Goal: Check status

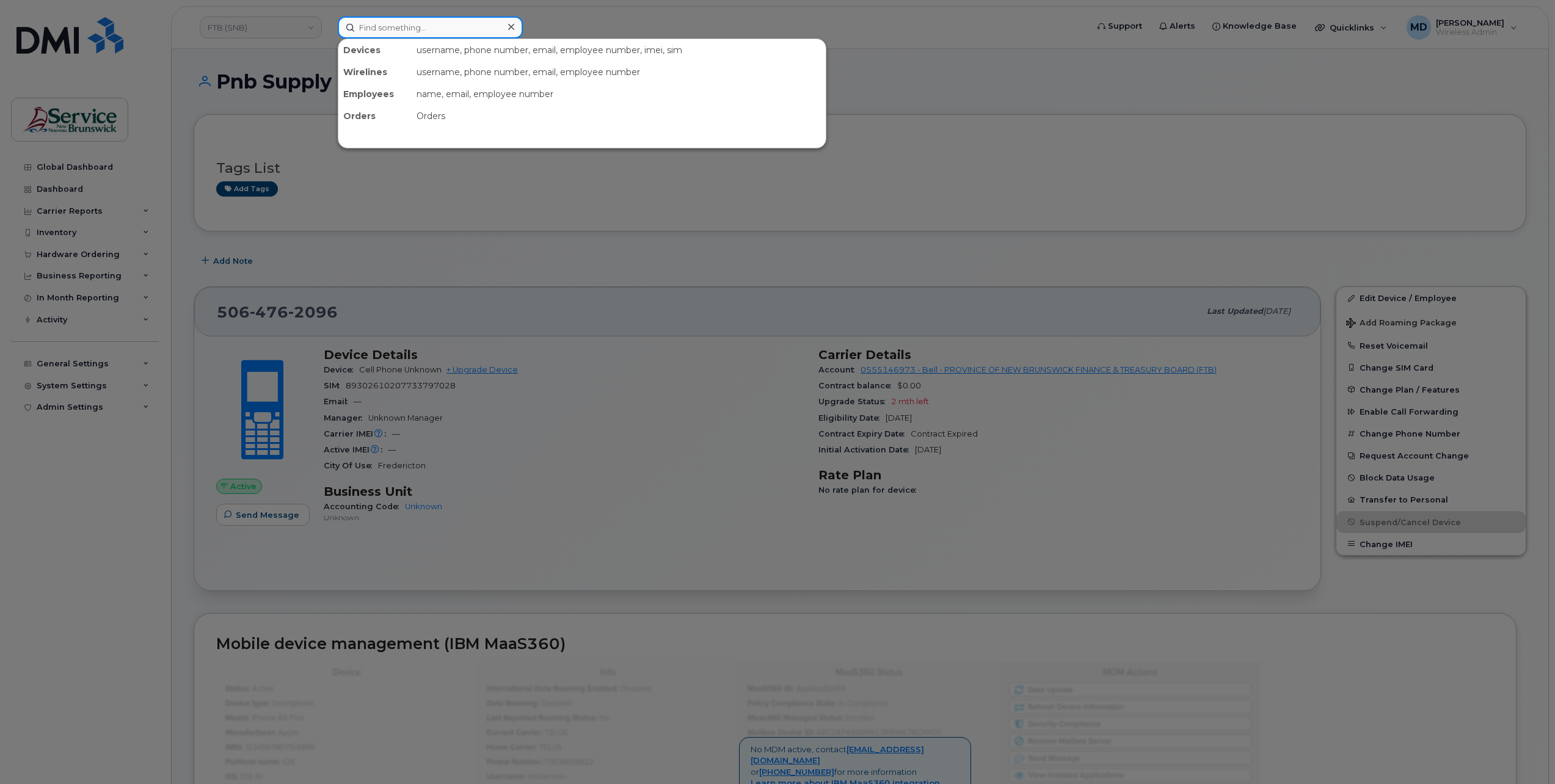
click at [399, 30] on input at bounding box center [430, 28] width 185 height 22
paste input "291553"
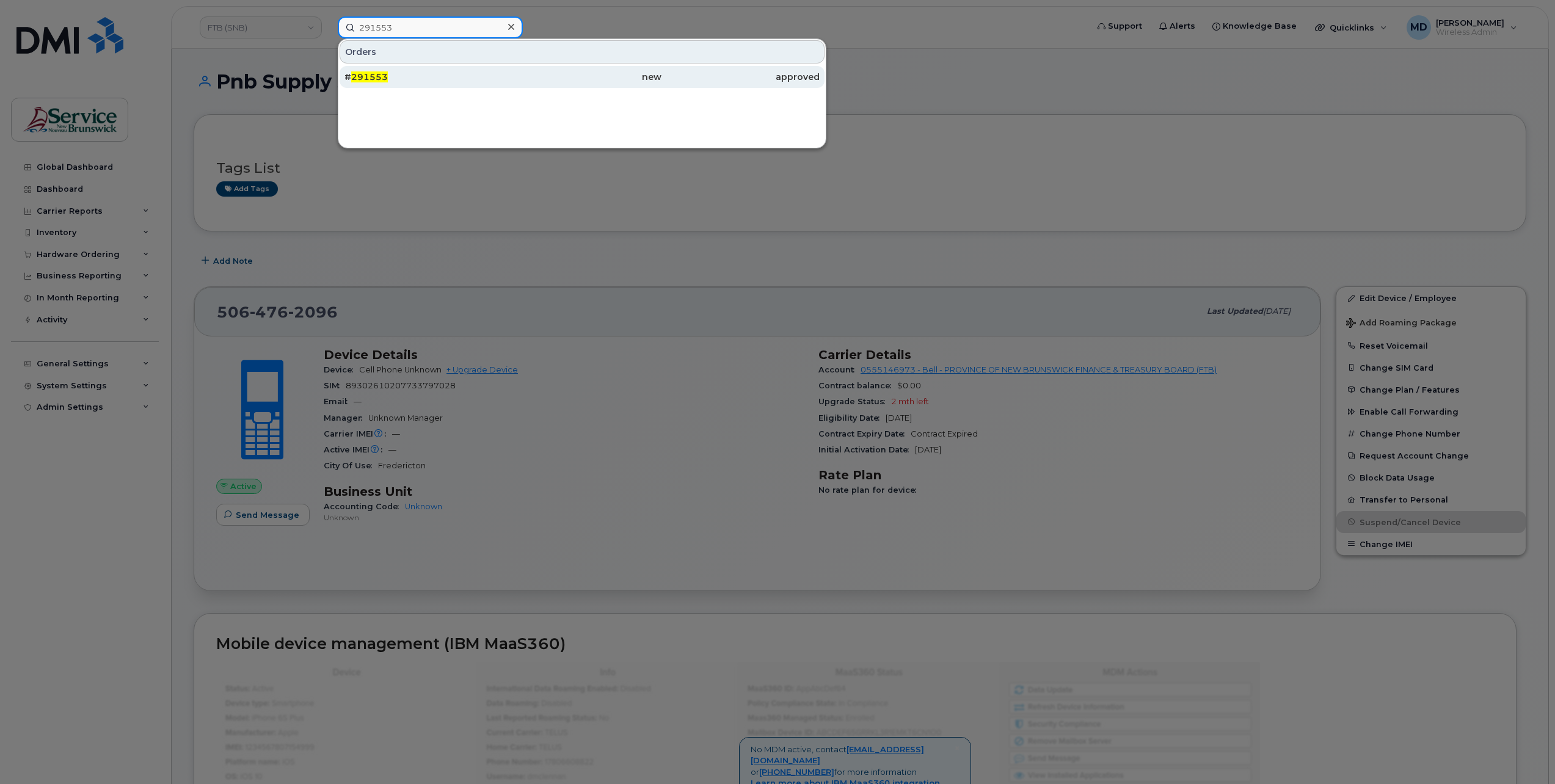
type input "291553"
click at [387, 70] on div "# 291553" at bounding box center [423, 77] width 158 height 22
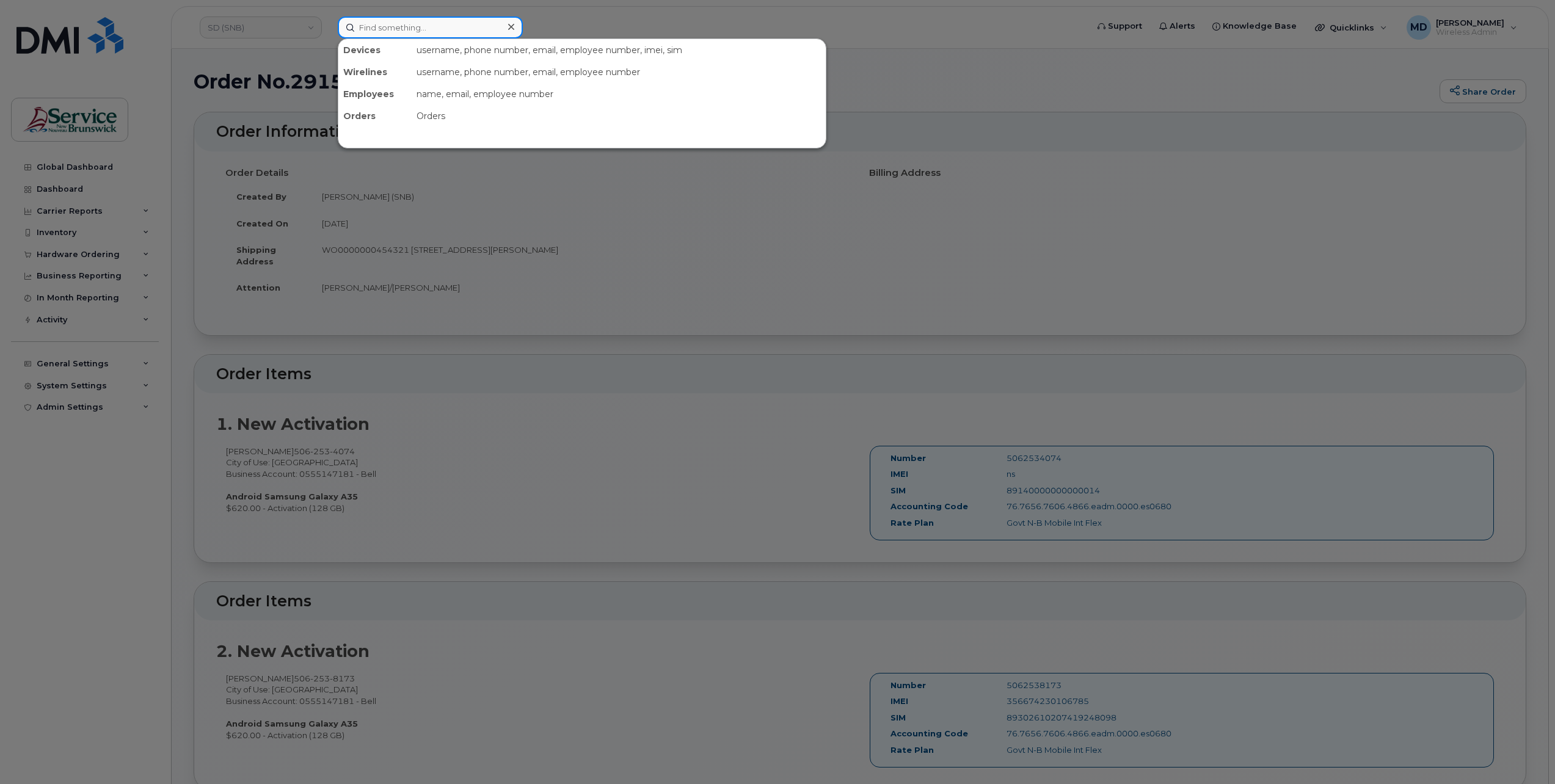
click at [411, 34] on input at bounding box center [430, 28] width 185 height 22
paste input "299332"
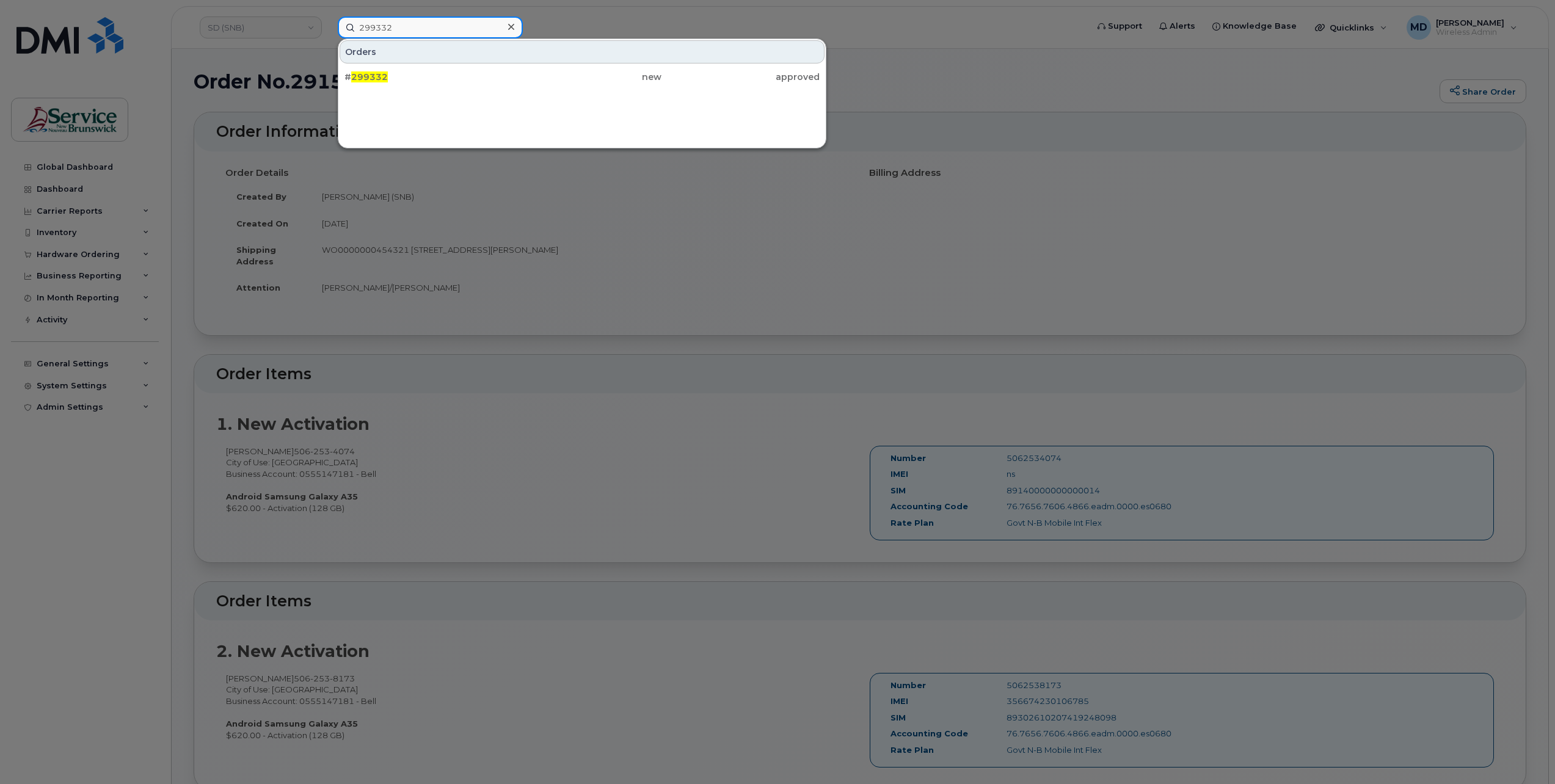
type input "299332"
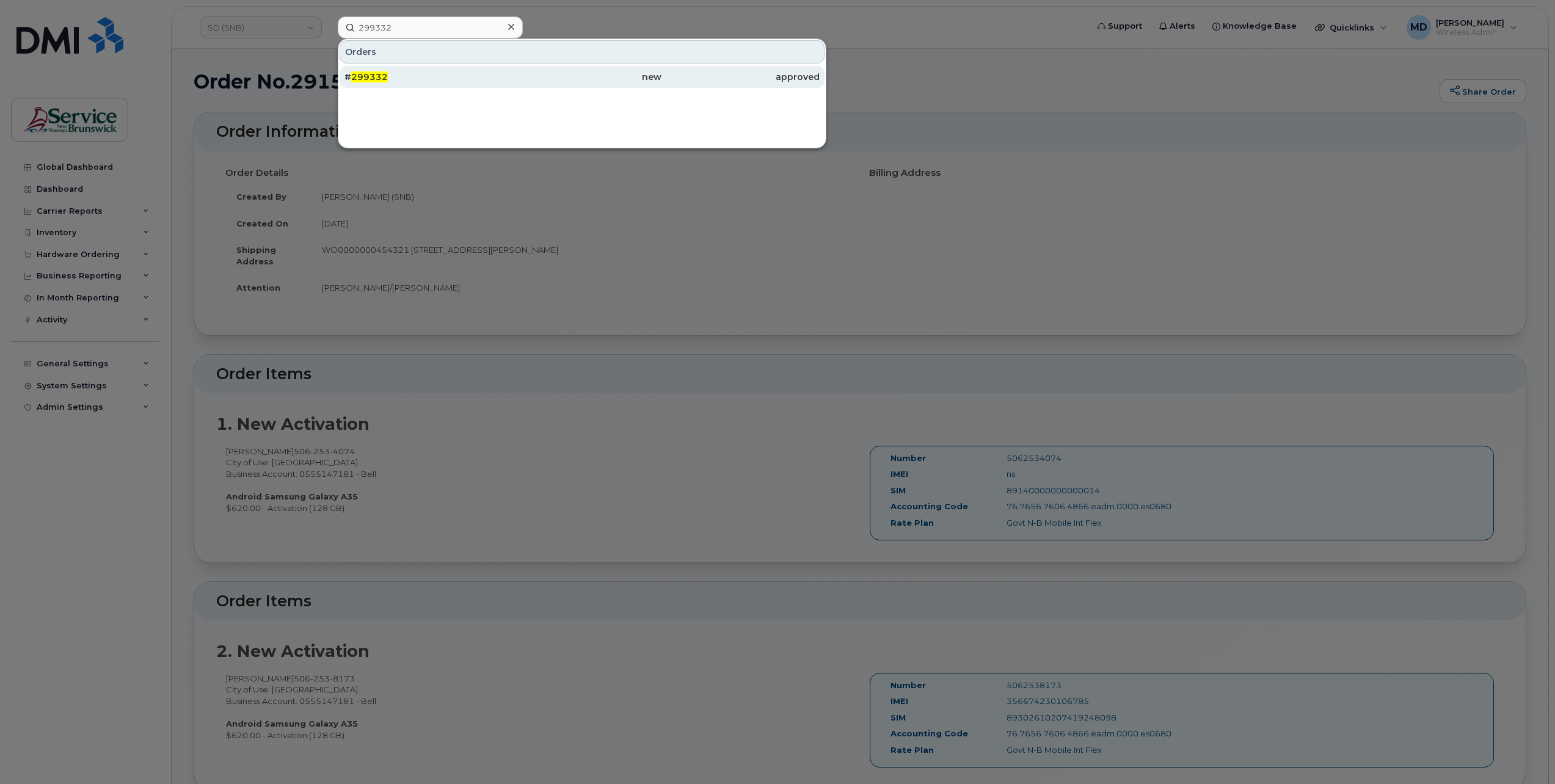
click at [423, 72] on div "# 299332" at bounding box center [423, 77] width 158 height 12
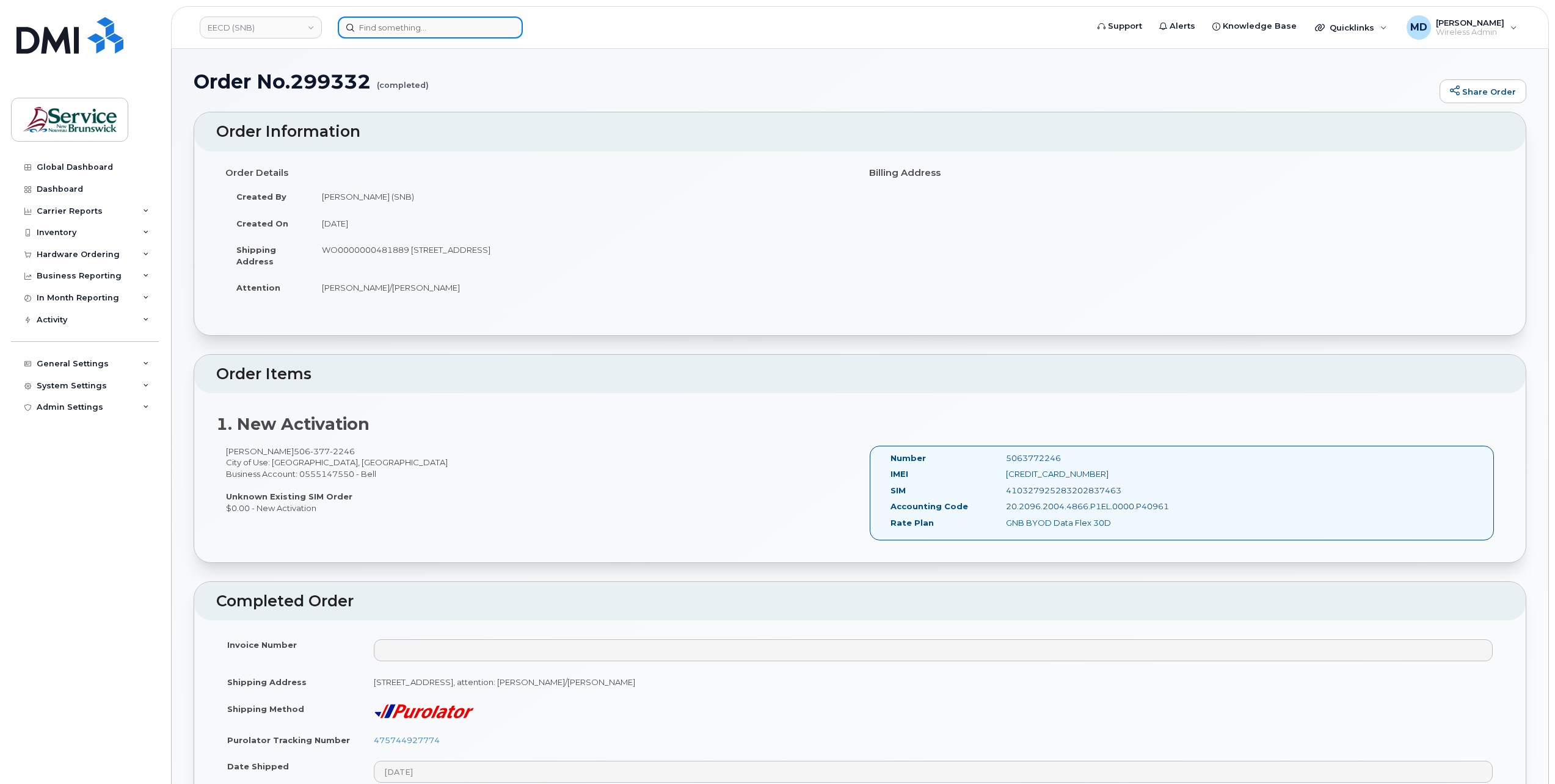
click at [413, 26] on input at bounding box center [430, 28] width 185 height 22
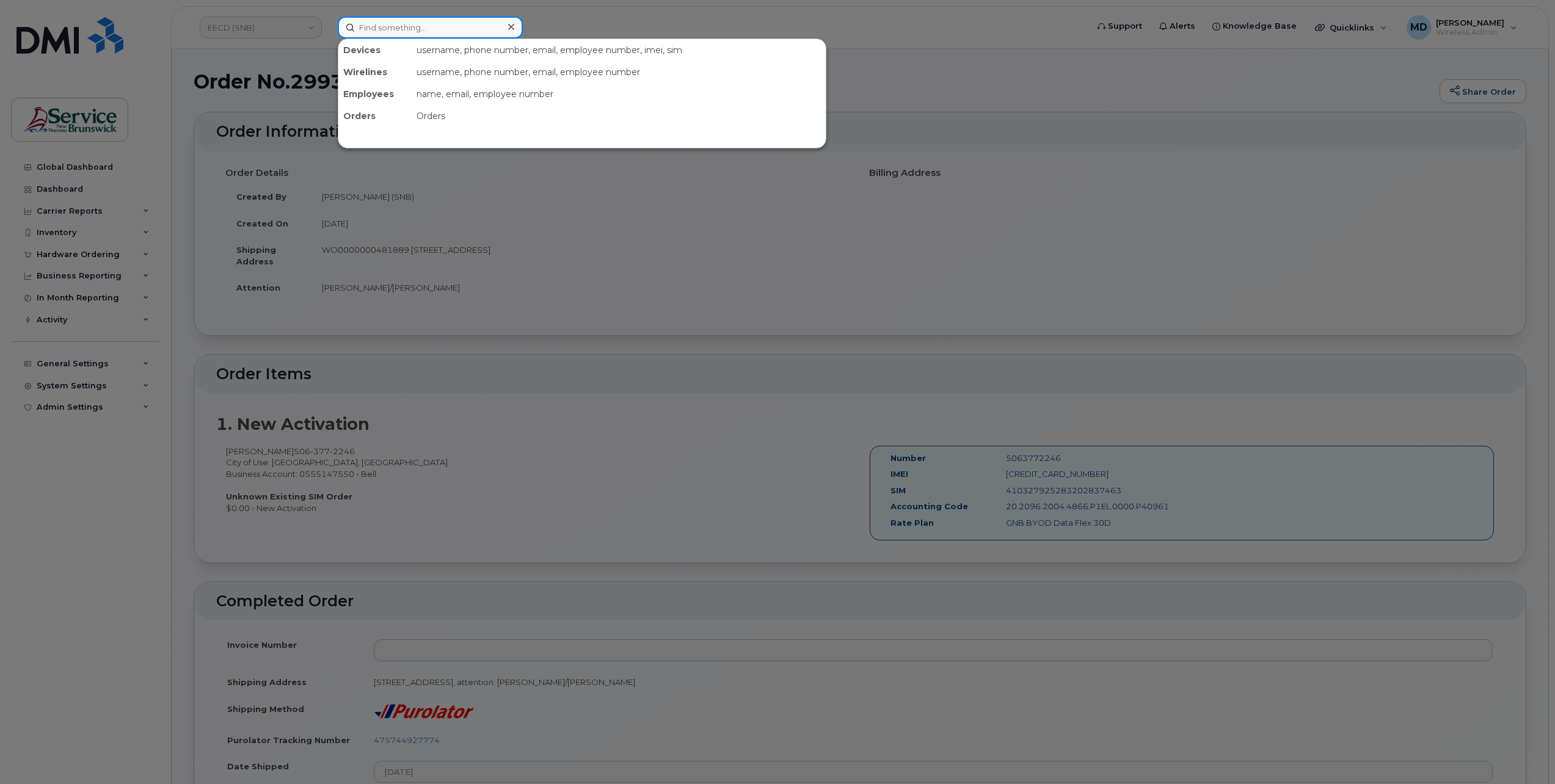
paste input "299365"
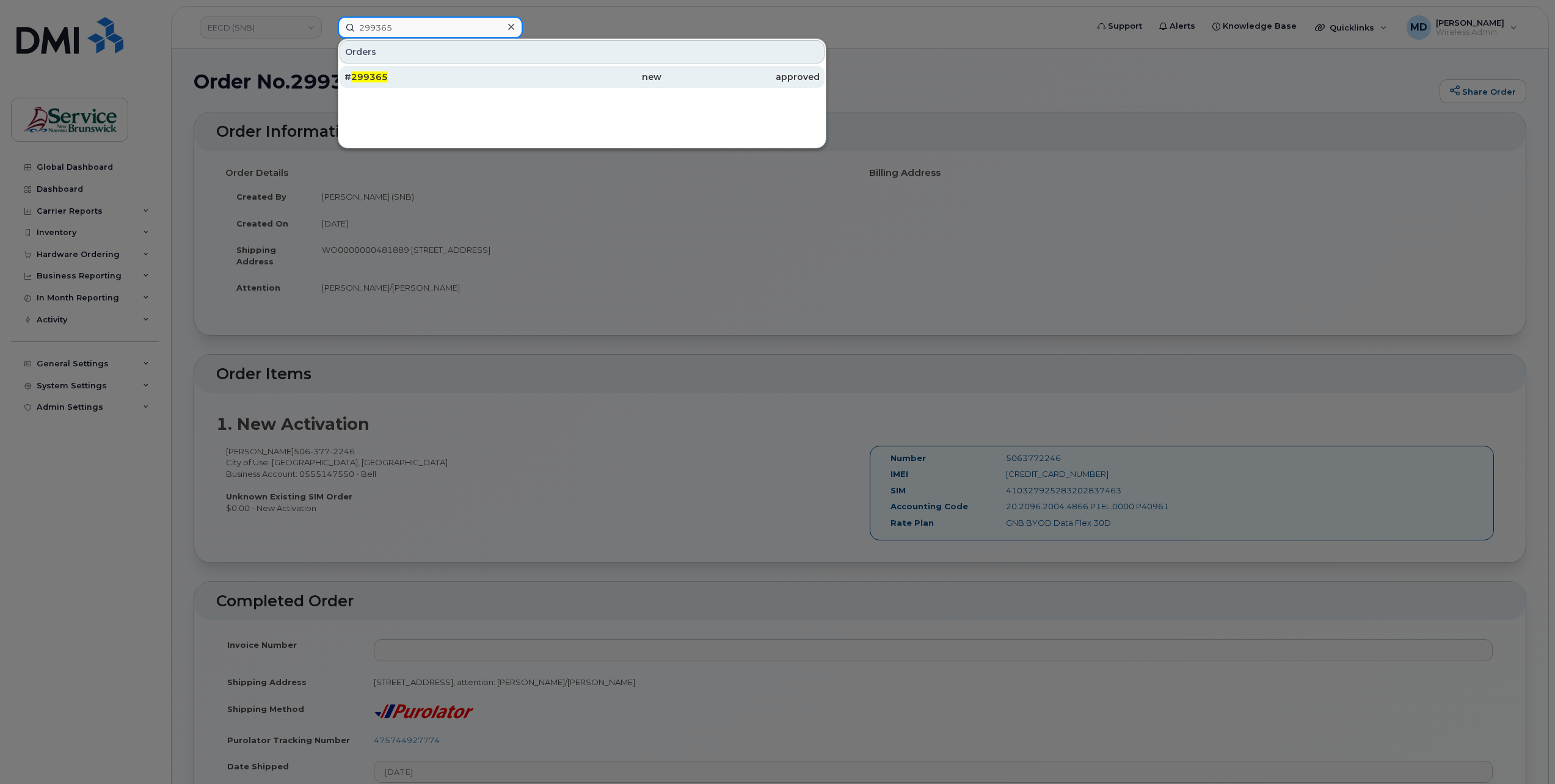
type input "299365"
click at [413, 72] on div "# 299365" at bounding box center [423, 77] width 158 height 12
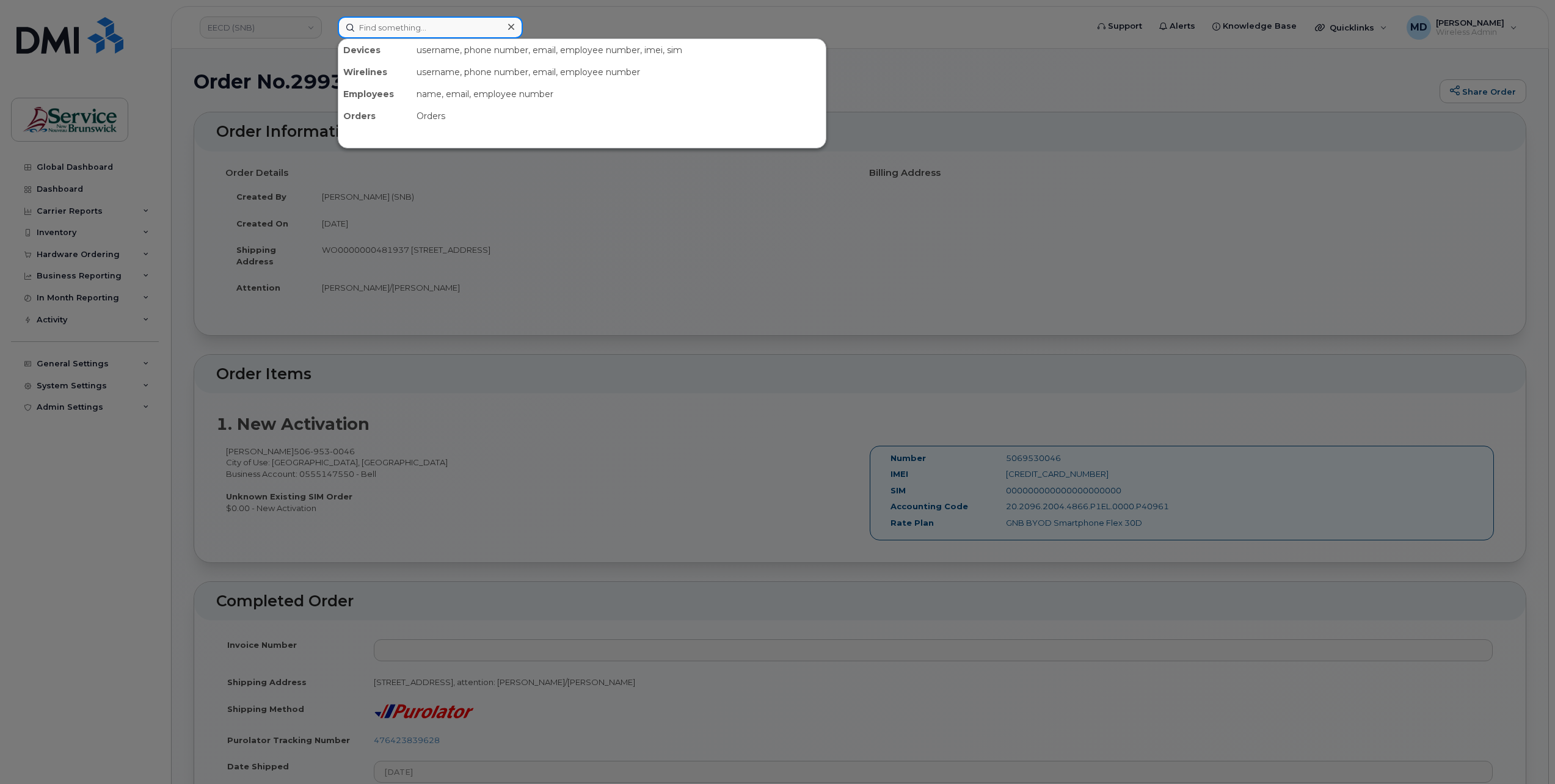
click at [391, 30] on input at bounding box center [430, 28] width 185 height 22
paste input "299941"
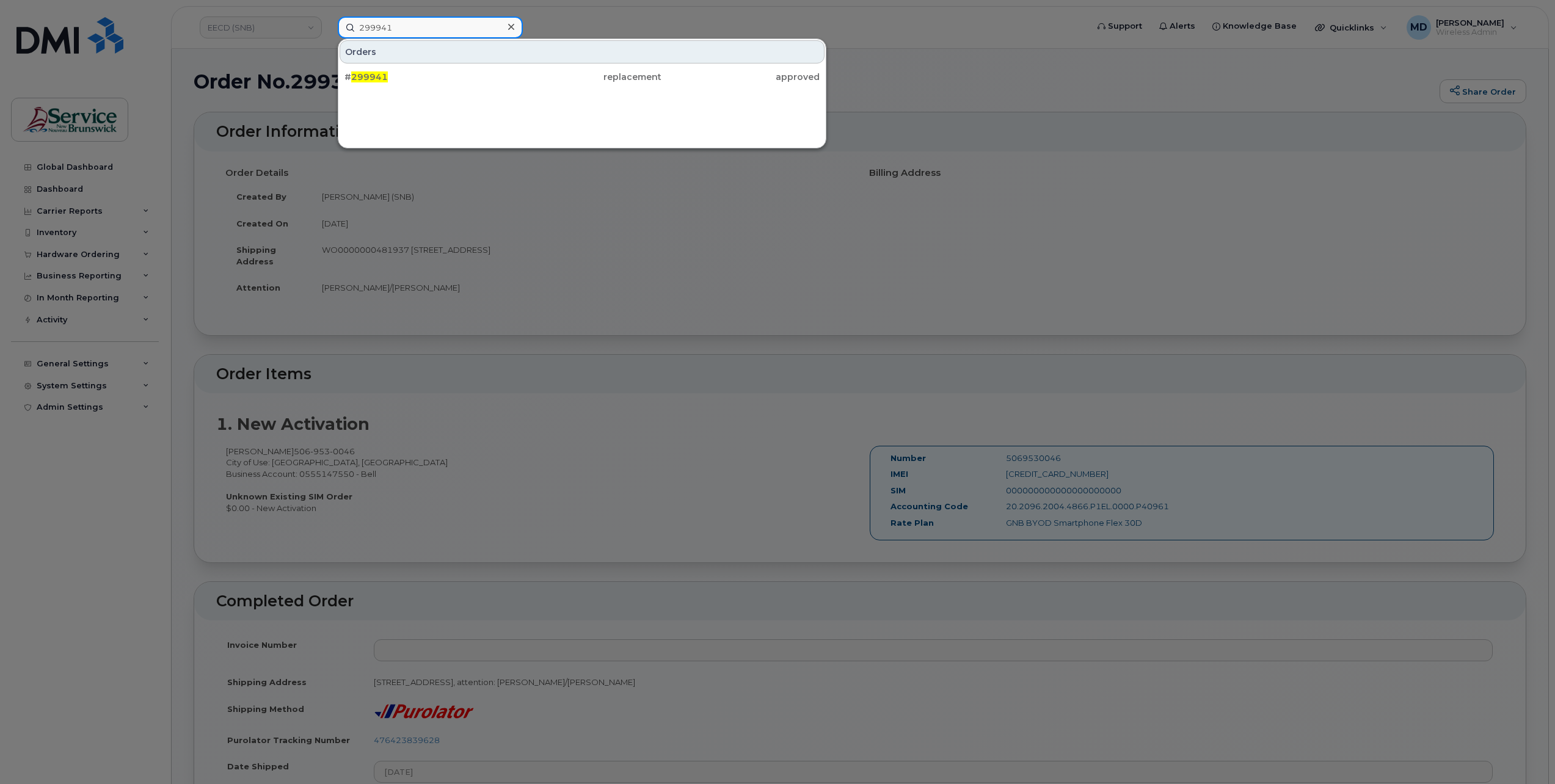
type input "299941"
click at [374, 71] on div "# 299941" at bounding box center [423, 77] width 158 height 12
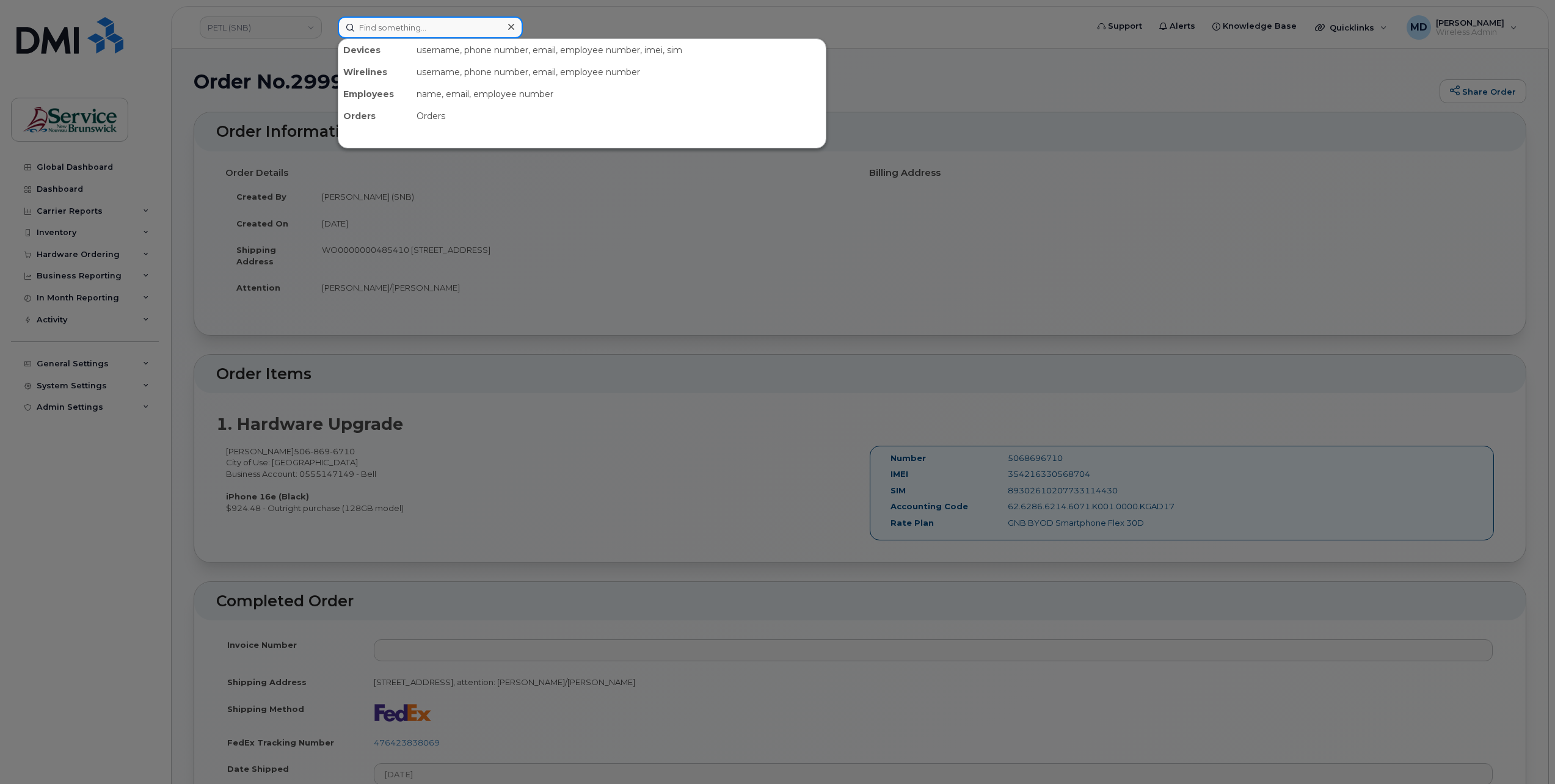
click at [413, 25] on input at bounding box center [430, 28] width 185 height 22
paste input "299964"
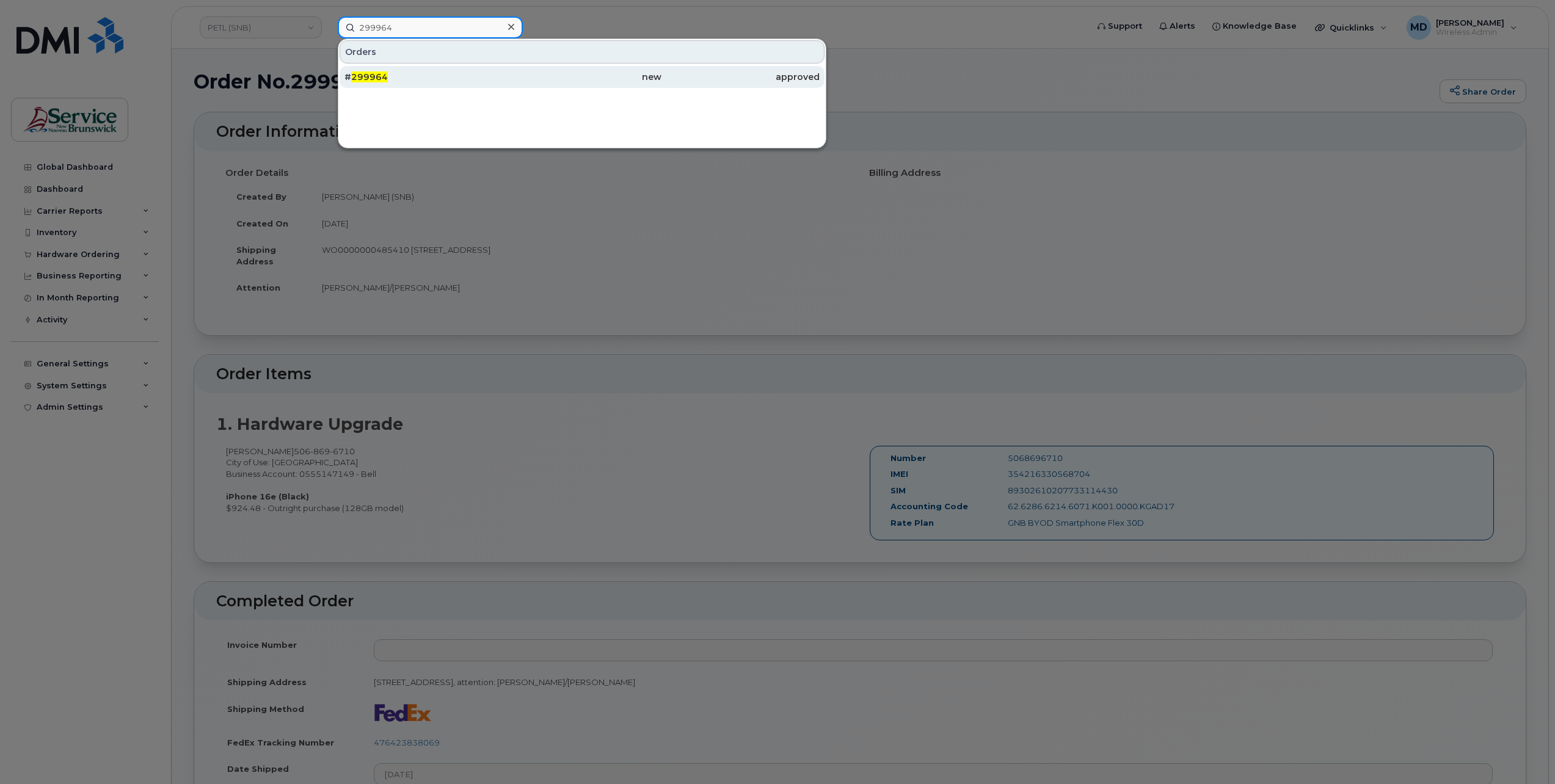
type input "299964"
click at [403, 77] on div "# 299964" at bounding box center [423, 77] width 158 height 12
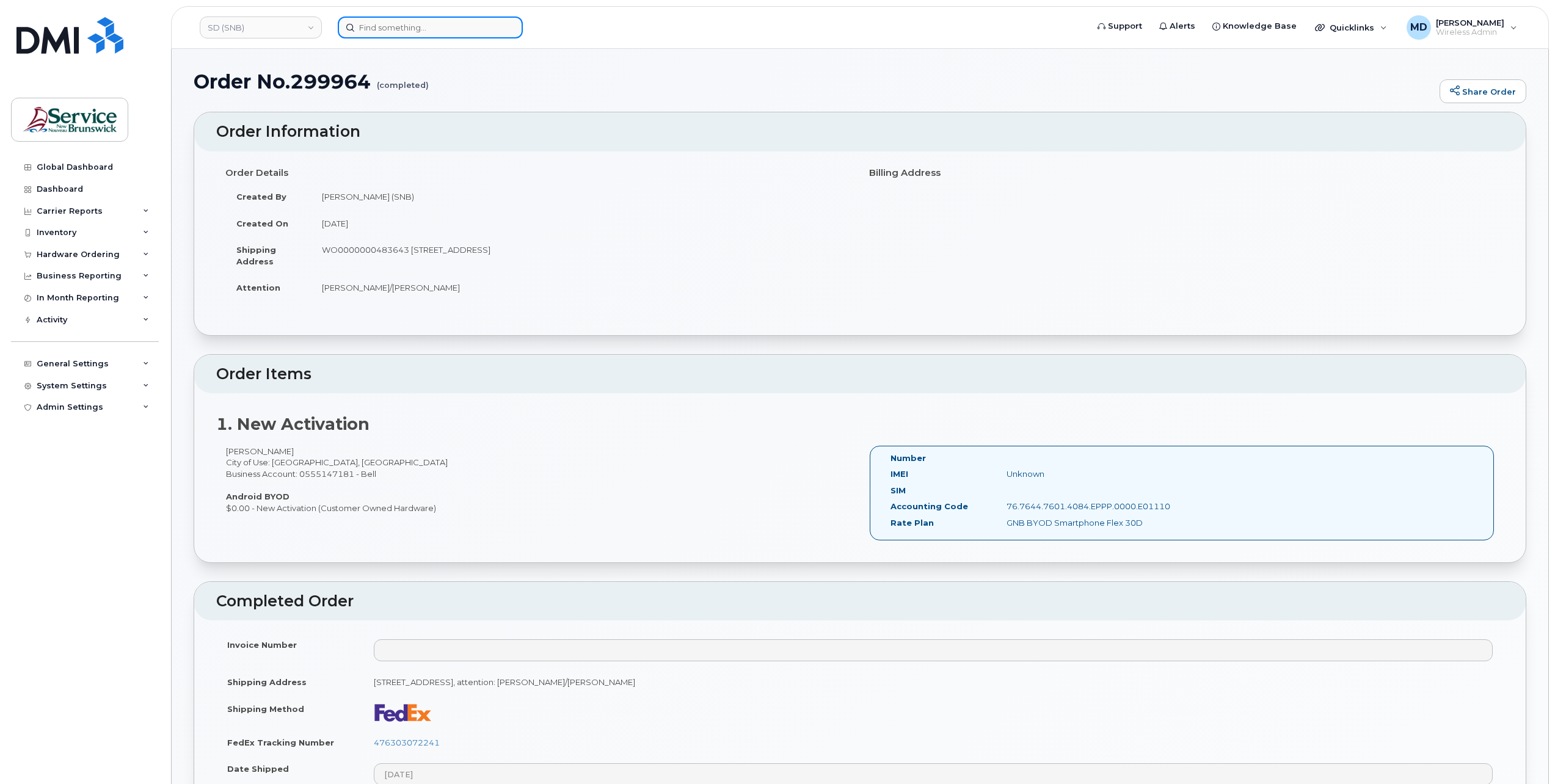
click at [374, 27] on input at bounding box center [430, 28] width 185 height 22
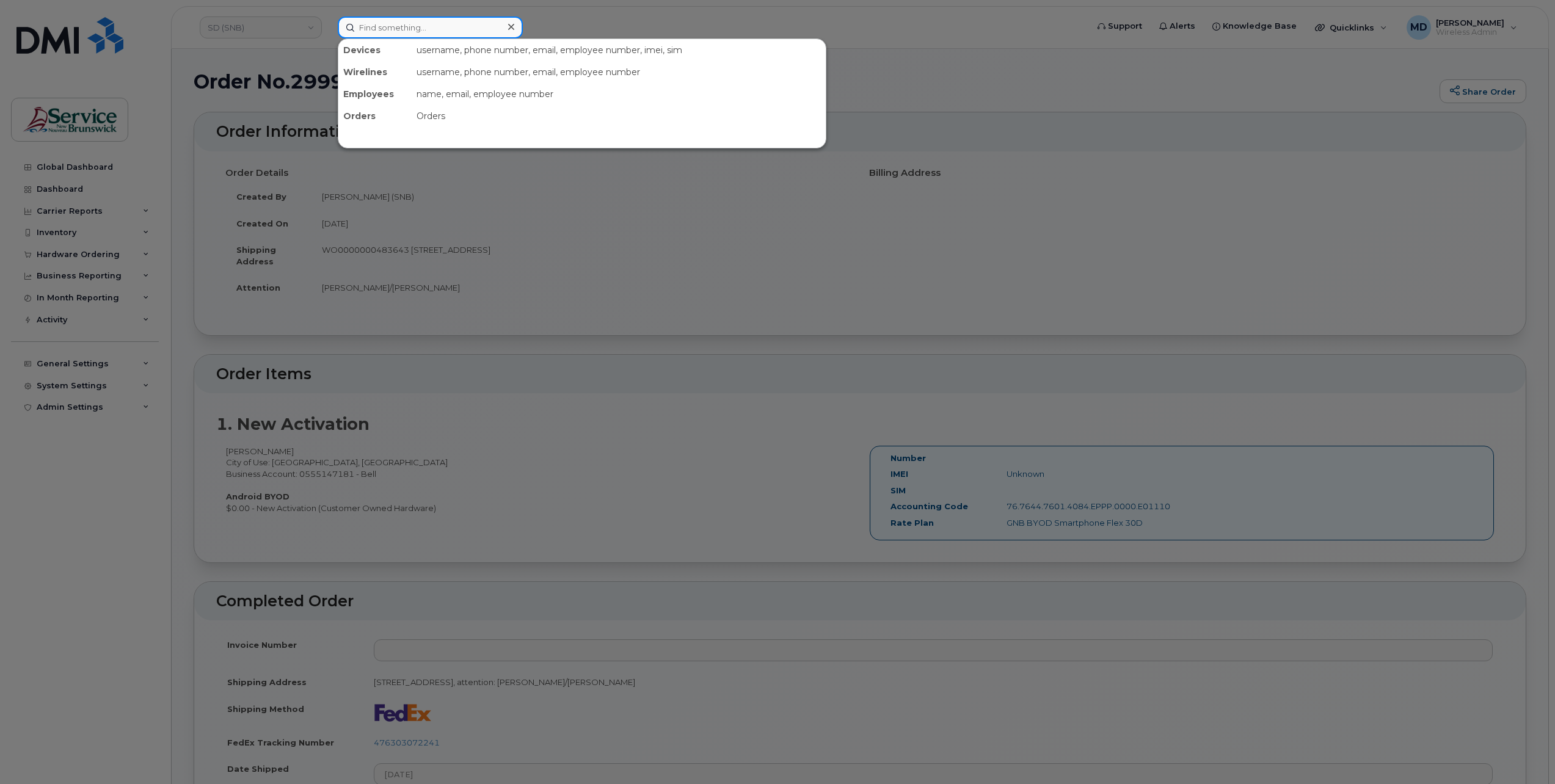
paste input "299961"
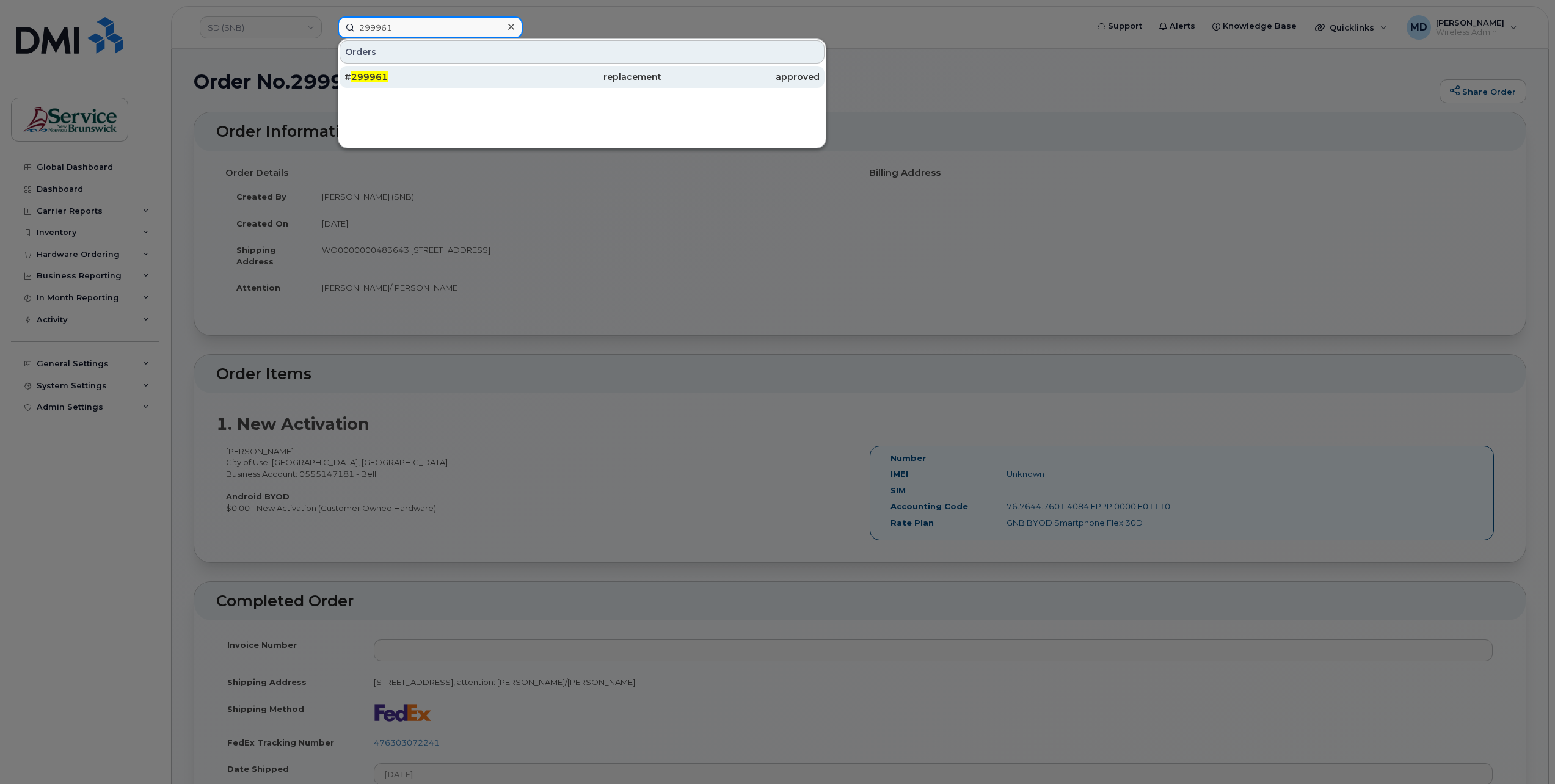
type input "299961"
click at [389, 77] on div "# 299961" at bounding box center [423, 77] width 158 height 12
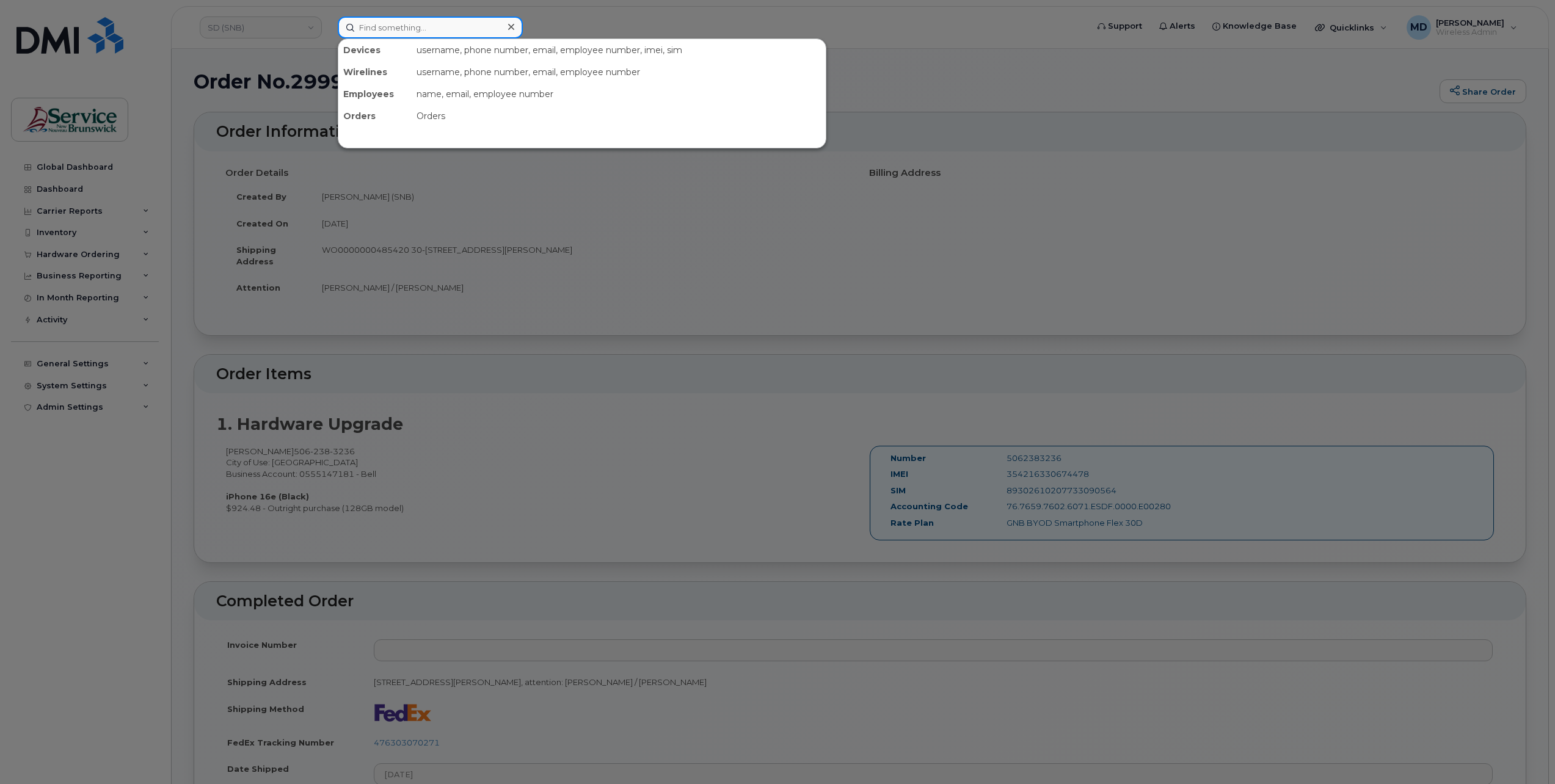
click at [386, 28] on input at bounding box center [430, 28] width 185 height 22
paste input "299924"
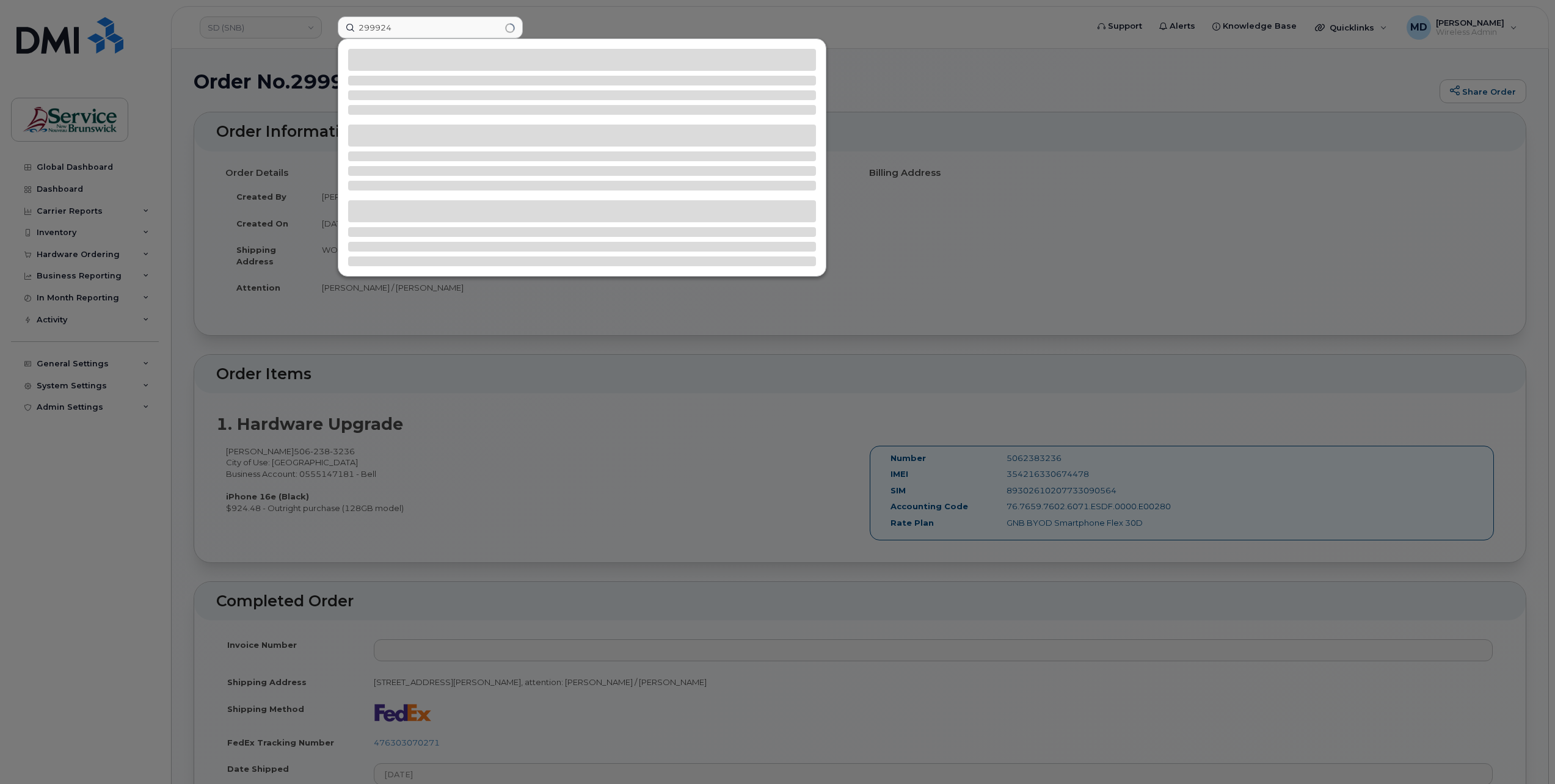
click at [563, 24] on div at bounding box center [778, 392] width 1555 height 784
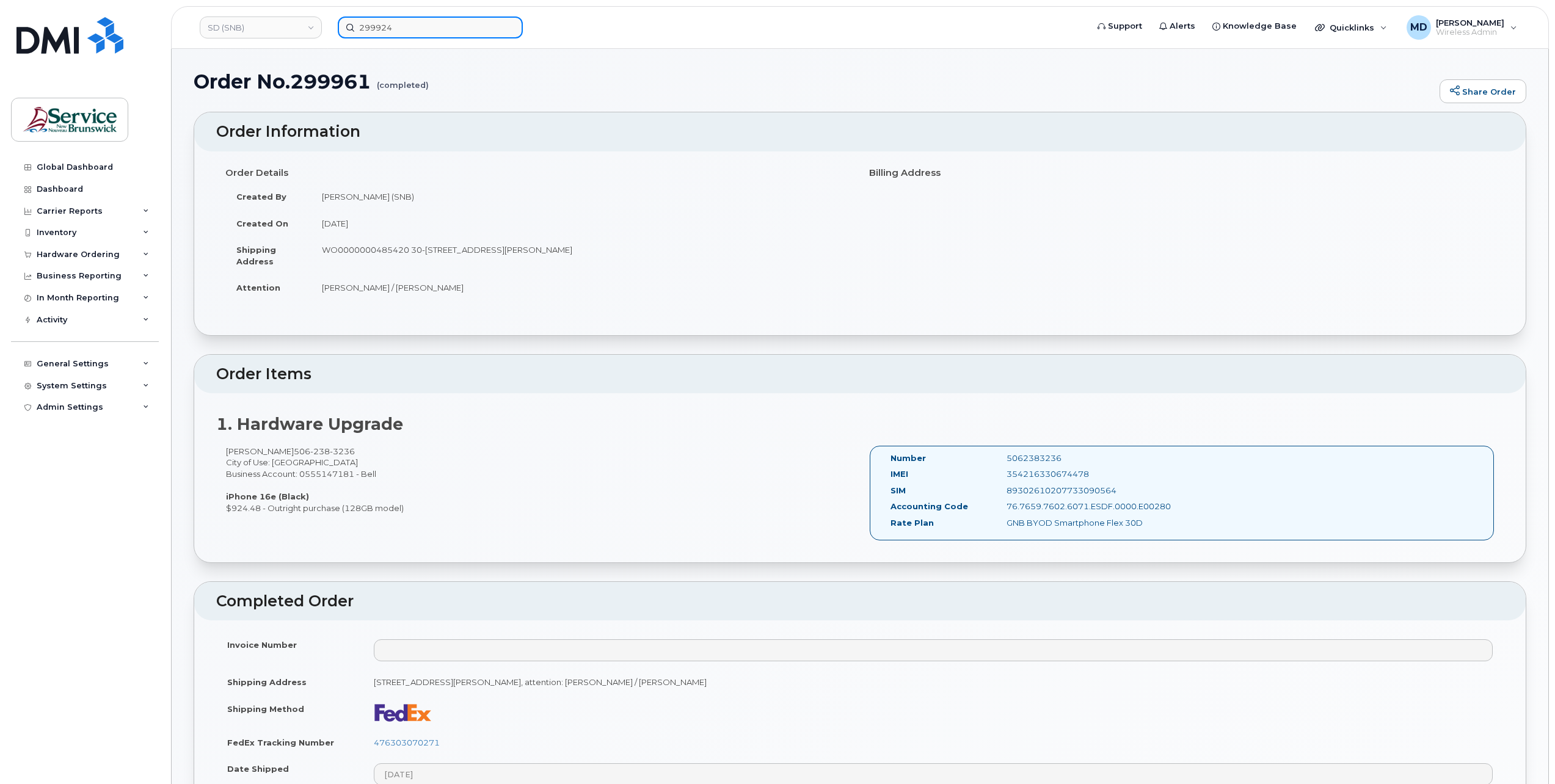
click at [400, 30] on input "299924" at bounding box center [430, 28] width 185 height 22
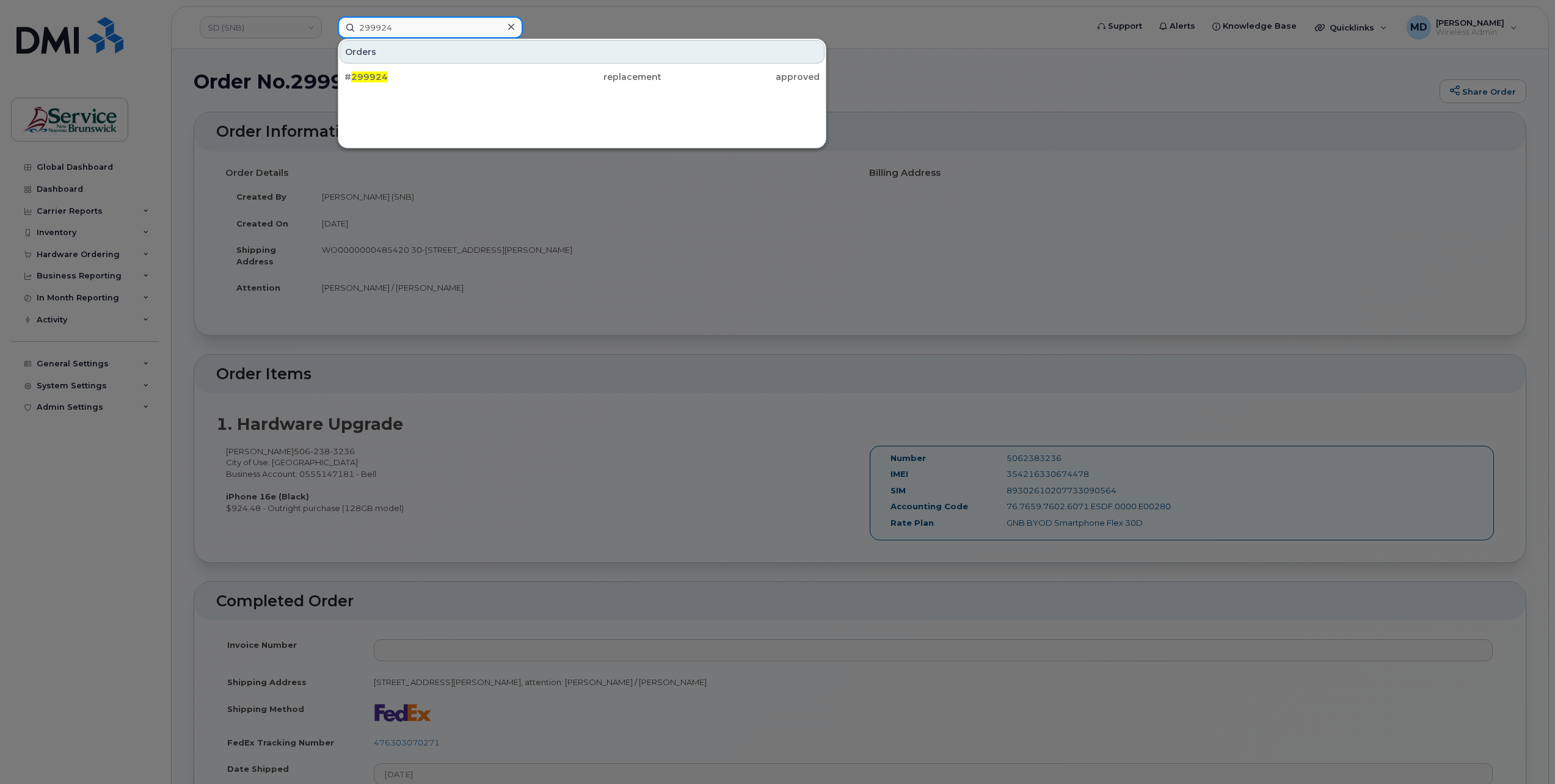
drag, startPoint x: 379, startPoint y: 28, endPoint x: 329, endPoint y: 30, distance: 50.0
click at [329, 30] on div "299924 Orders # 299924 replacement approved" at bounding box center [708, 28] width 761 height 22
paste input "300420"
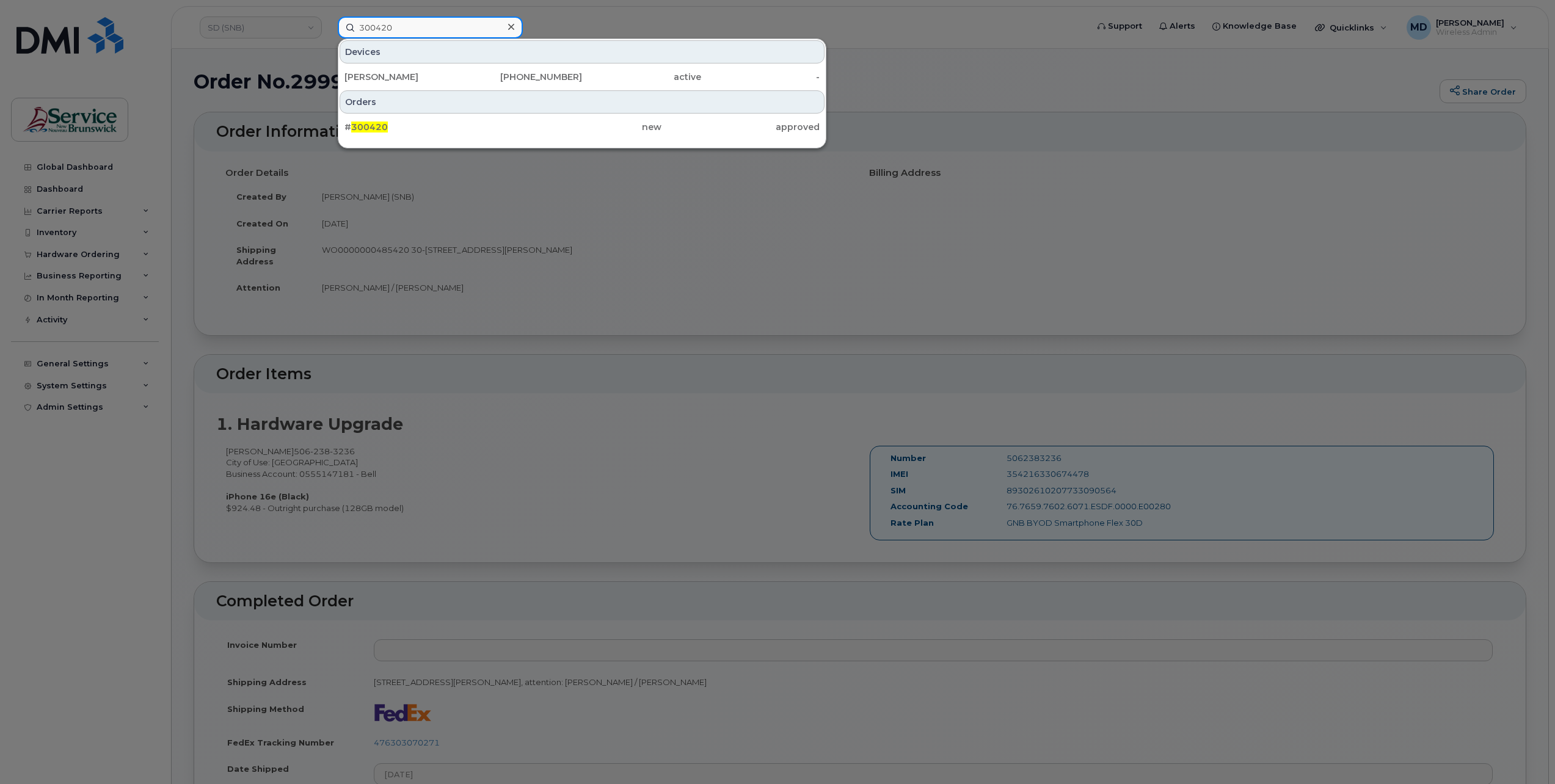
type input "300420"
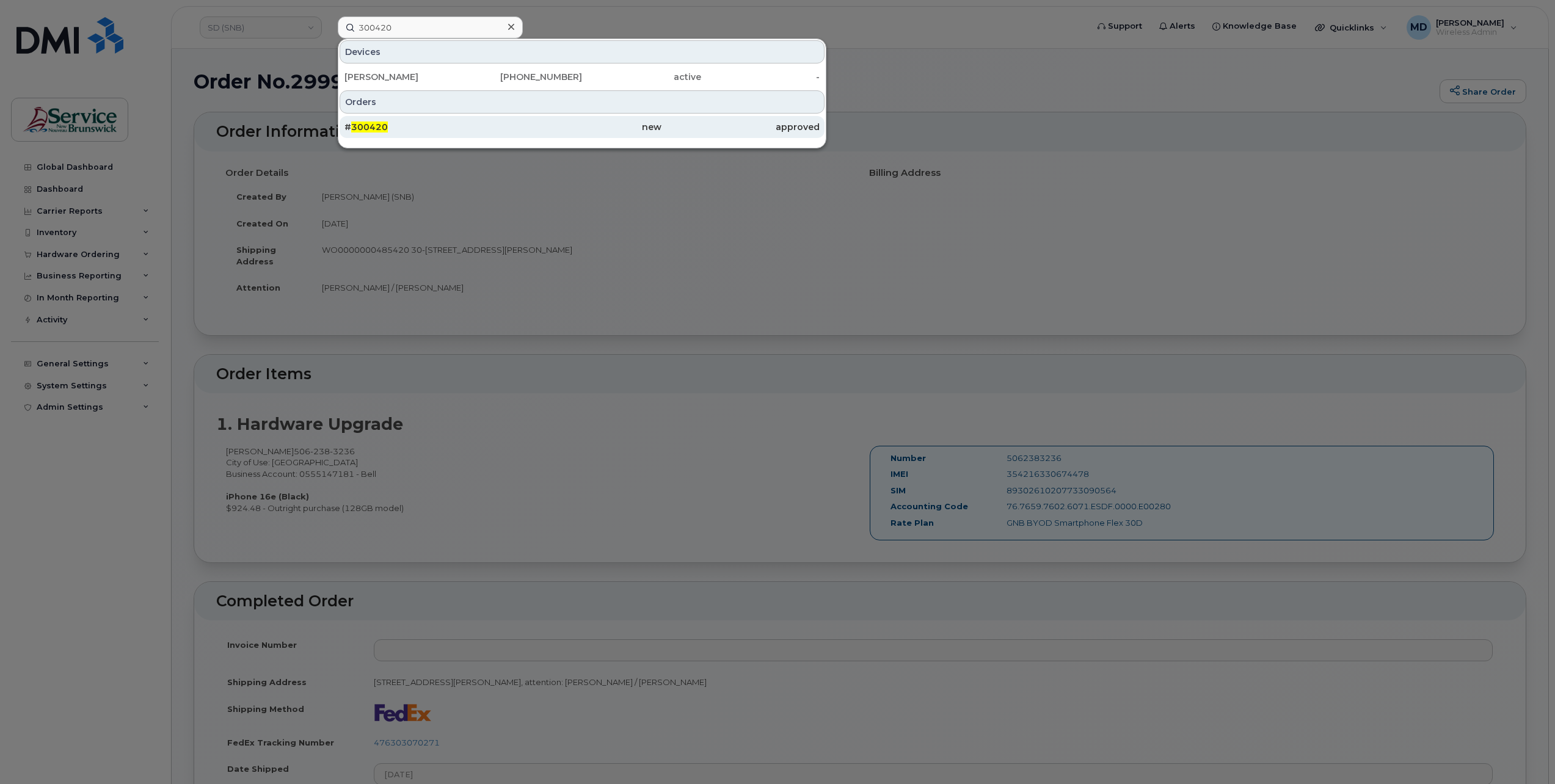
click at [385, 126] on span "300420" at bounding box center [370, 127] width 37 height 11
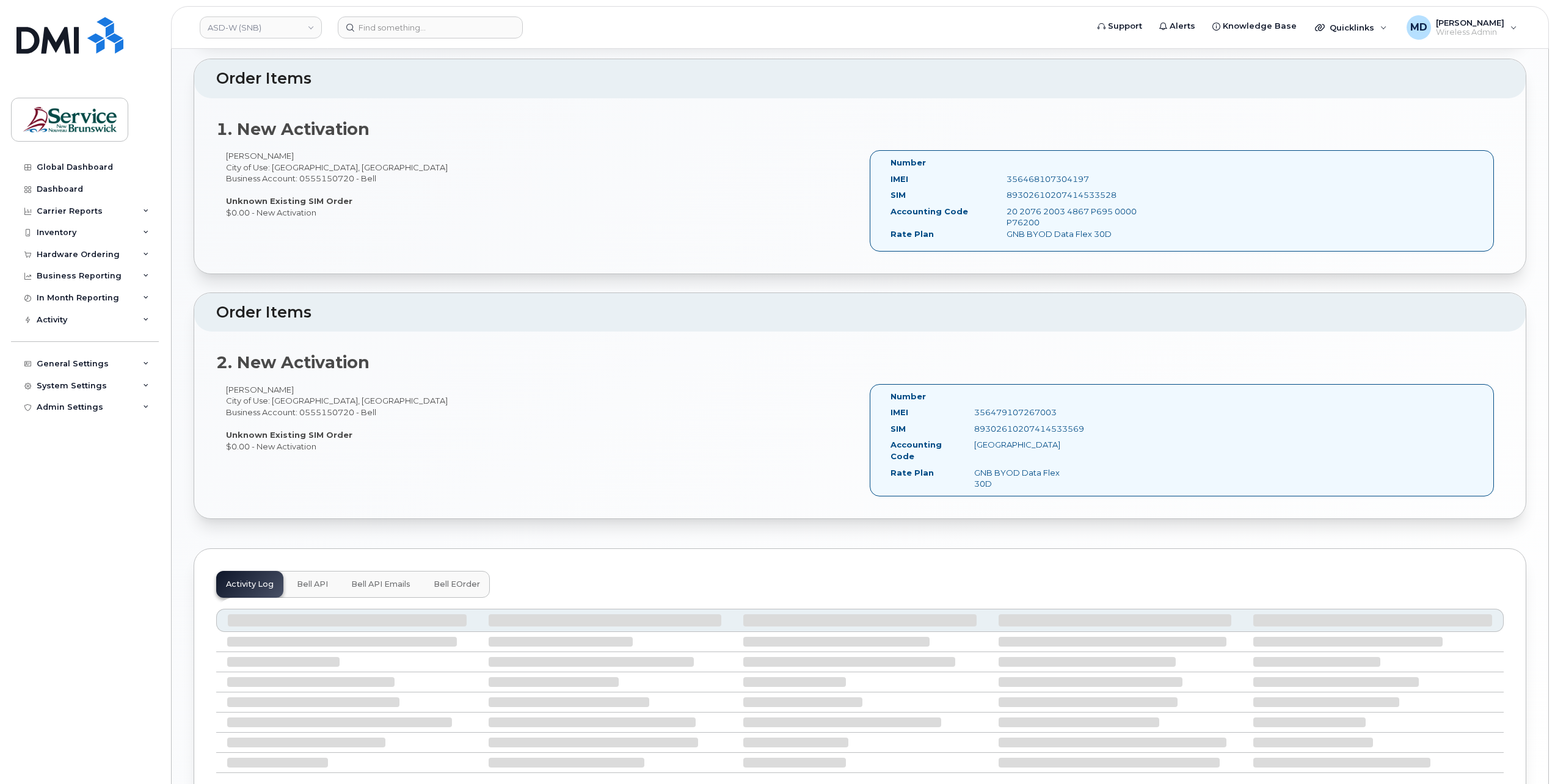
scroll to position [472, 0]
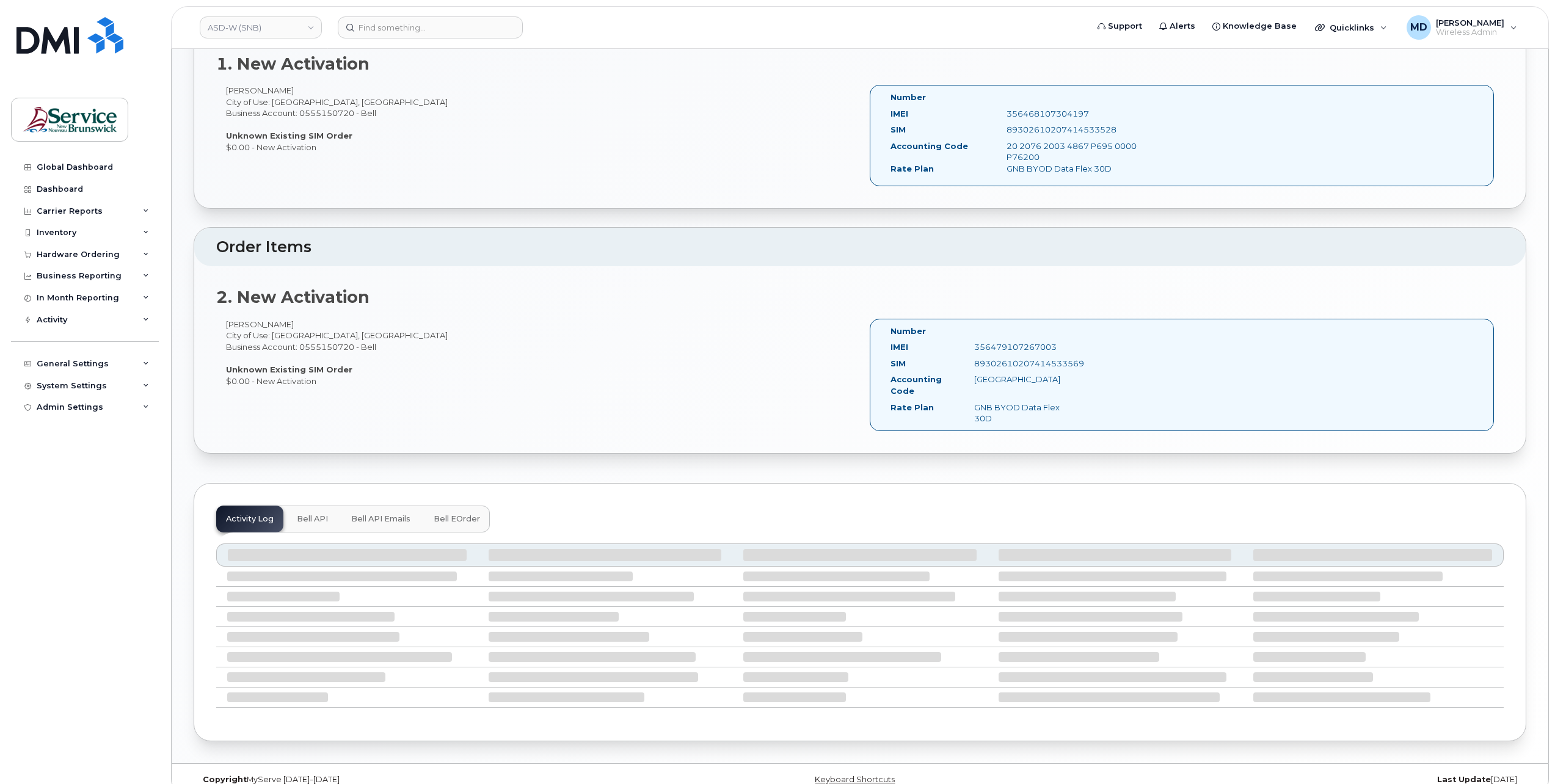
click at [460, 514] on span "Bell eOrder" at bounding box center [456, 519] width 46 height 10
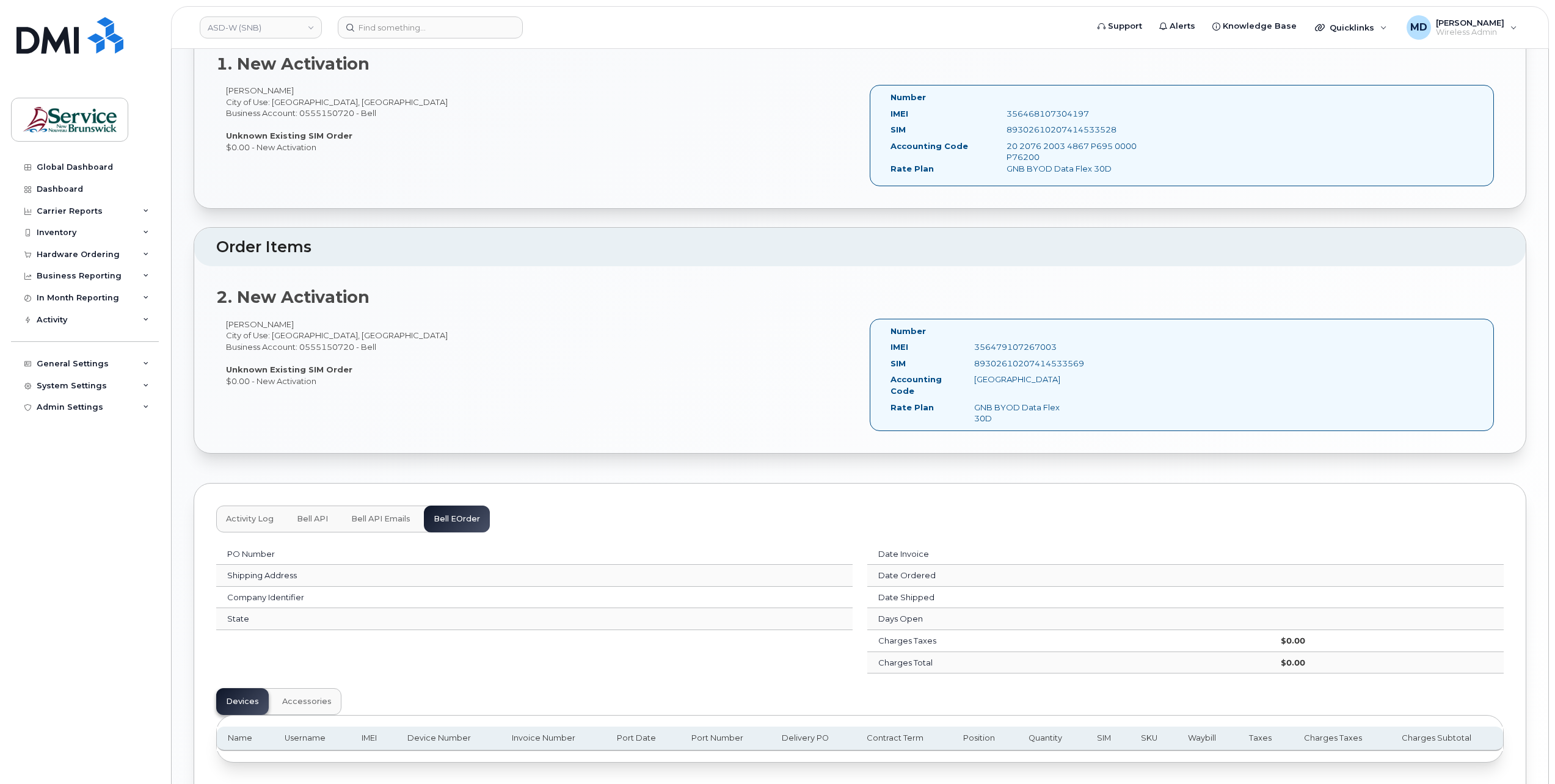
scroll to position [547, 0]
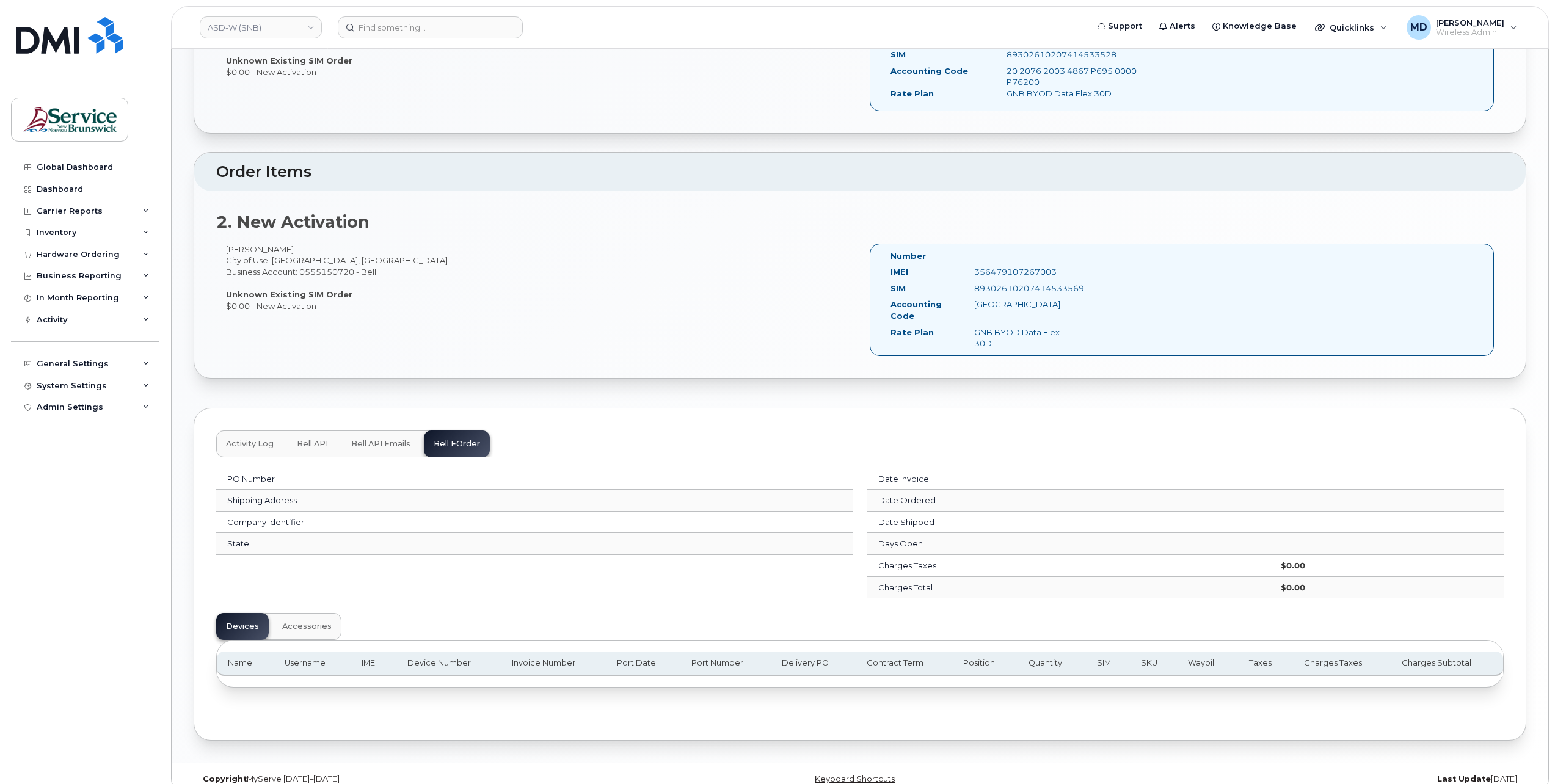
click at [323, 621] on span "Accessories" at bounding box center [307, 626] width 50 height 10
click at [242, 621] on span "Devices" at bounding box center [242, 626] width 33 height 10
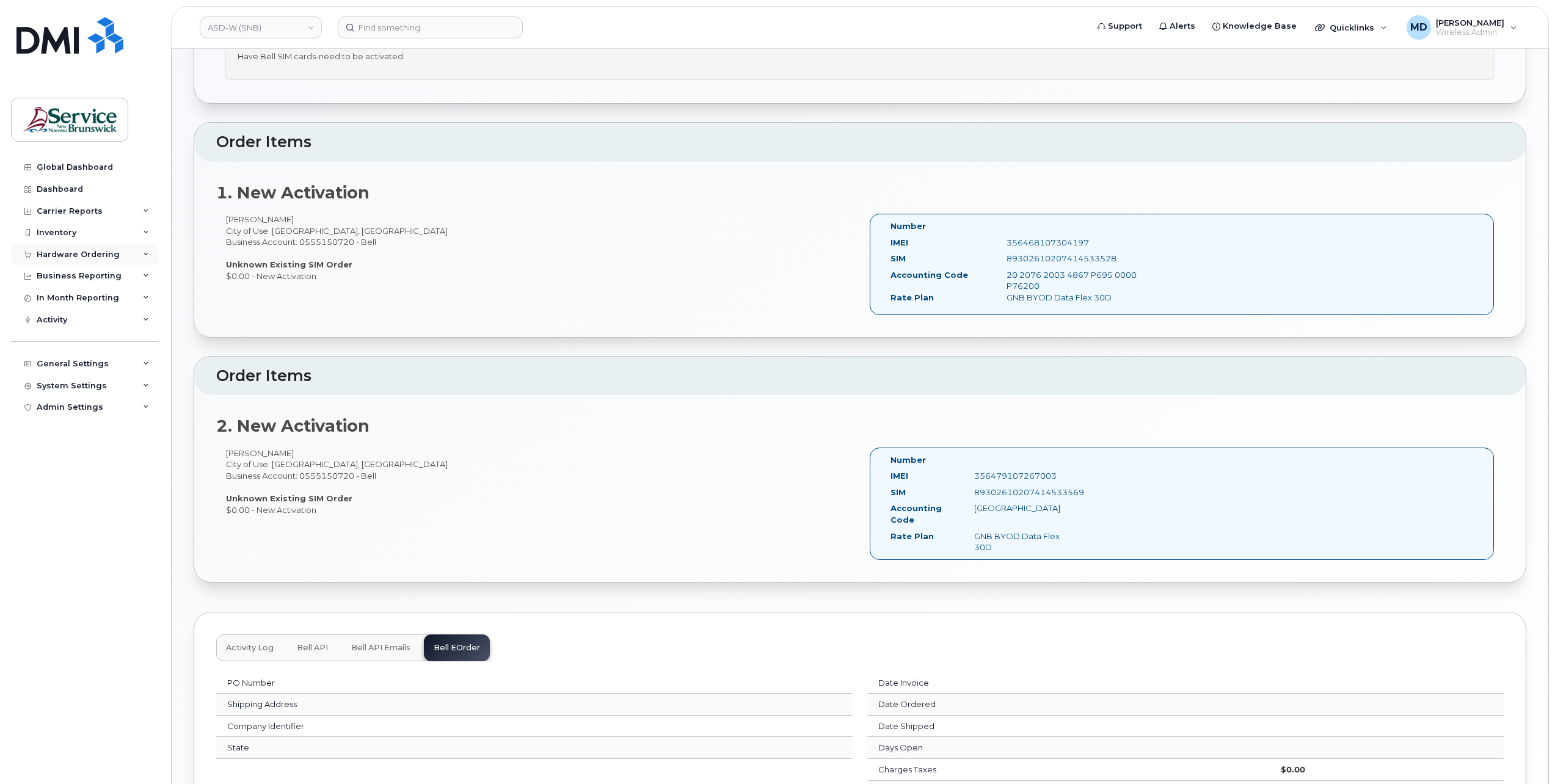
click at [97, 253] on div "Hardware Ordering" at bounding box center [79, 255] width 83 height 10
drag, startPoint x: 67, startPoint y: 297, endPoint x: 77, endPoint y: 295, distance: 10.2
click at [67, 297] on div "Orders" at bounding box center [57, 300] width 30 height 11
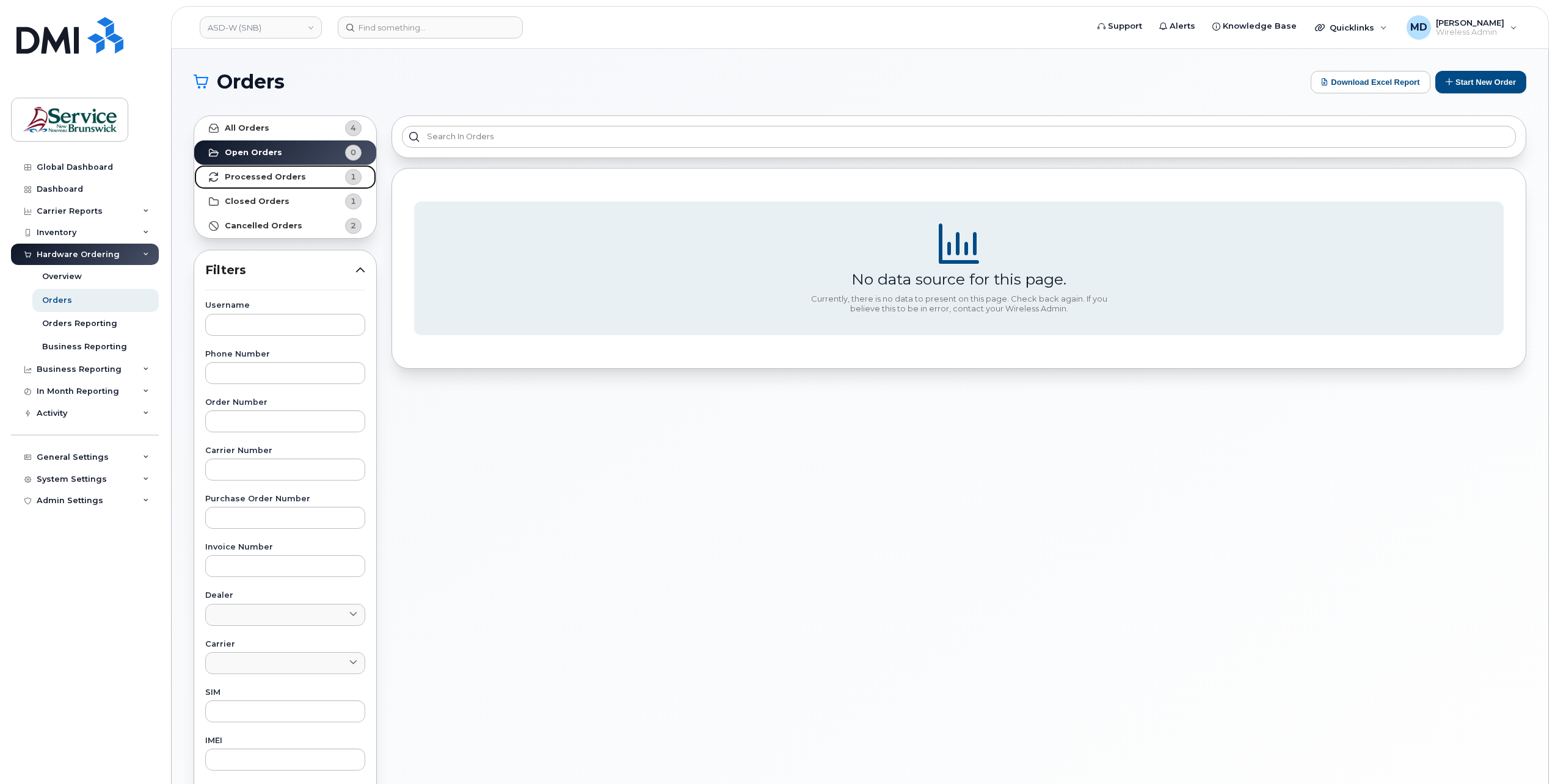
click at [276, 178] on strong "Processed Orders" at bounding box center [265, 177] width 81 height 10
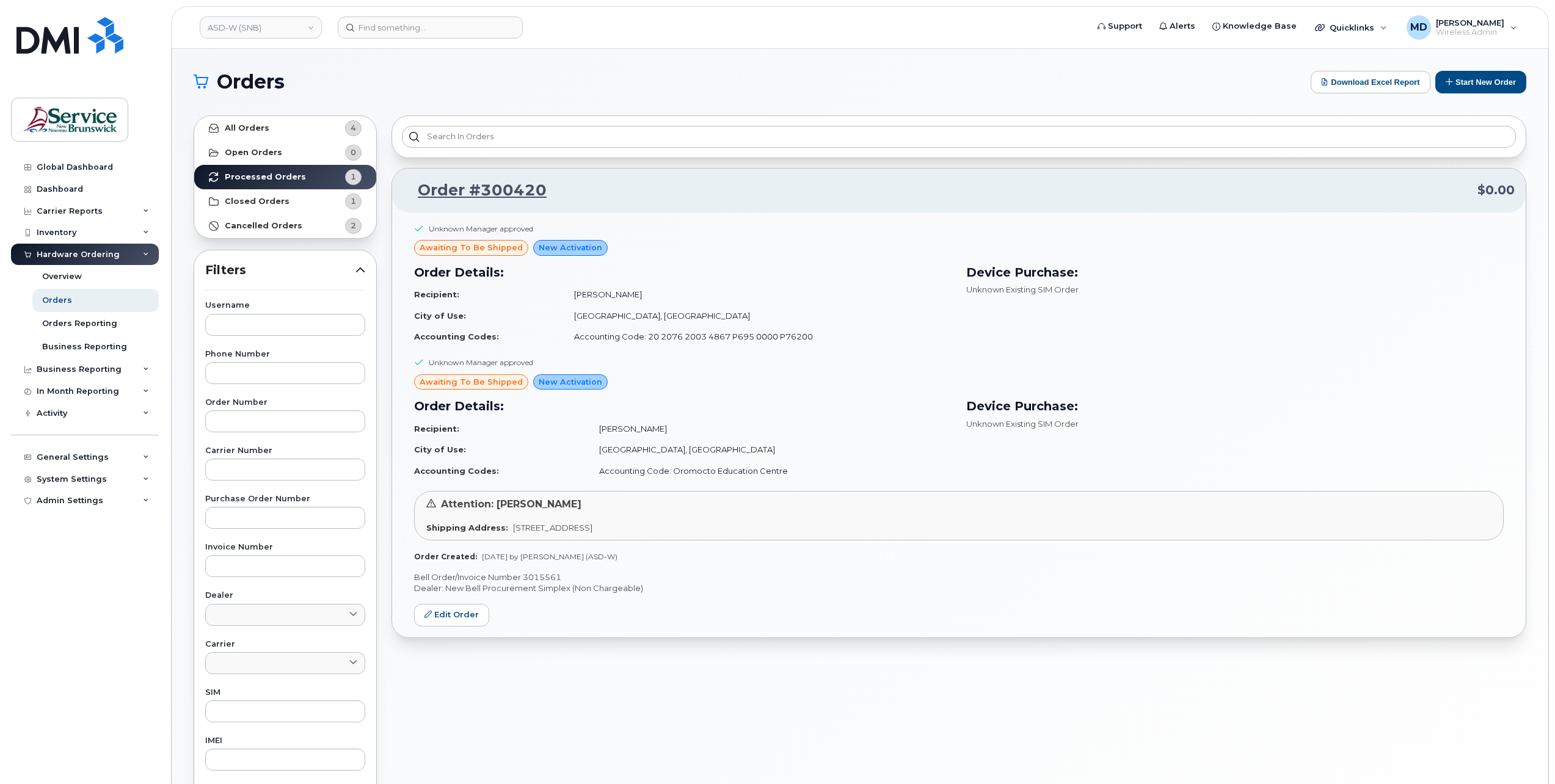
click at [552, 574] on p "Bell Order/Invoice Number 3015561" at bounding box center [959, 577] width 1090 height 11
click at [552, 573] on p "Bell Order/Invoice Number 3015561" at bounding box center [959, 577] width 1090 height 11
click at [393, 30] on input at bounding box center [430, 28] width 185 height 22
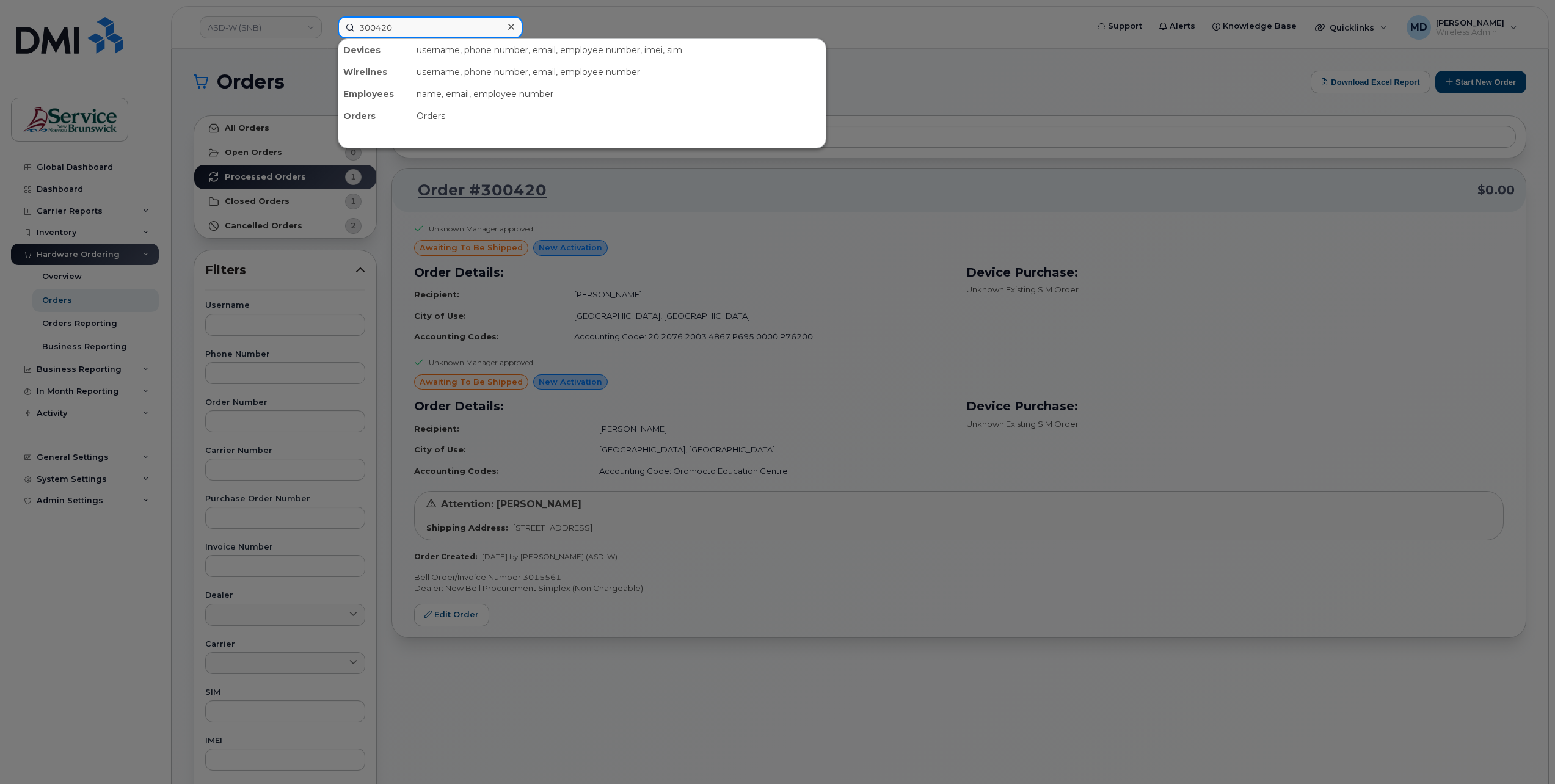
type input "300420"
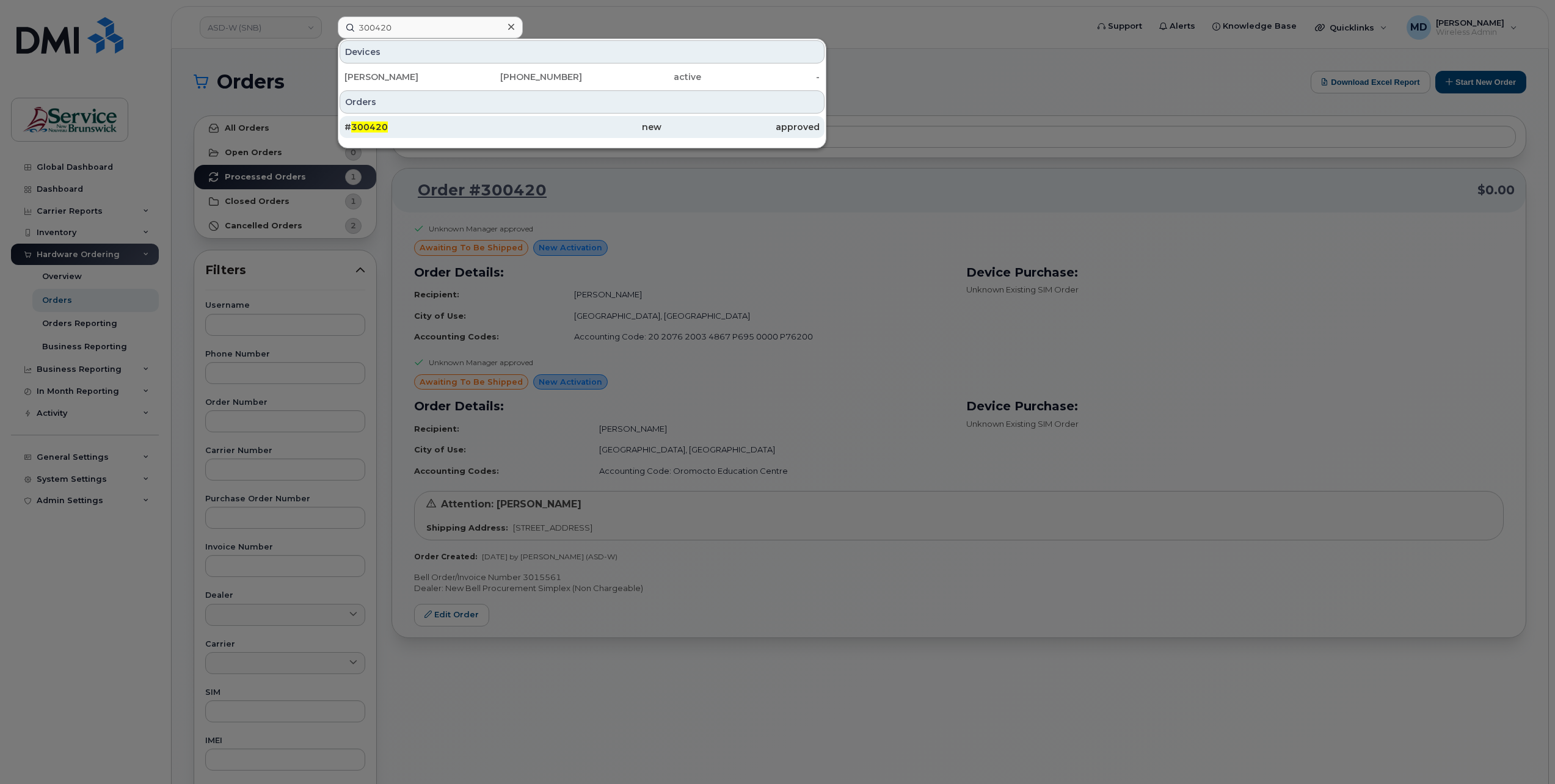
click at [366, 124] on span "300420" at bounding box center [370, 127] width 37 height 11
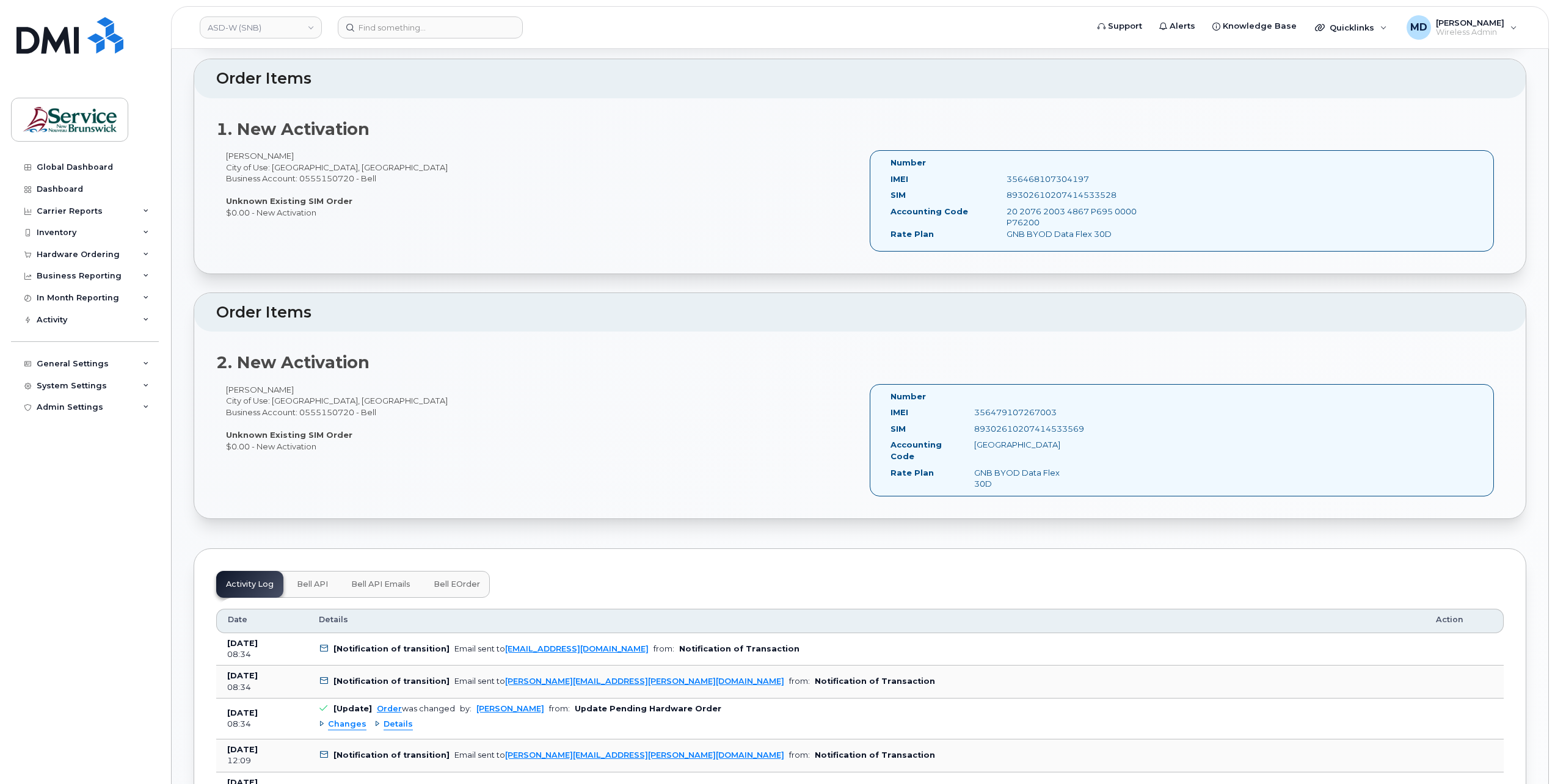
scroll to position [611, 0]
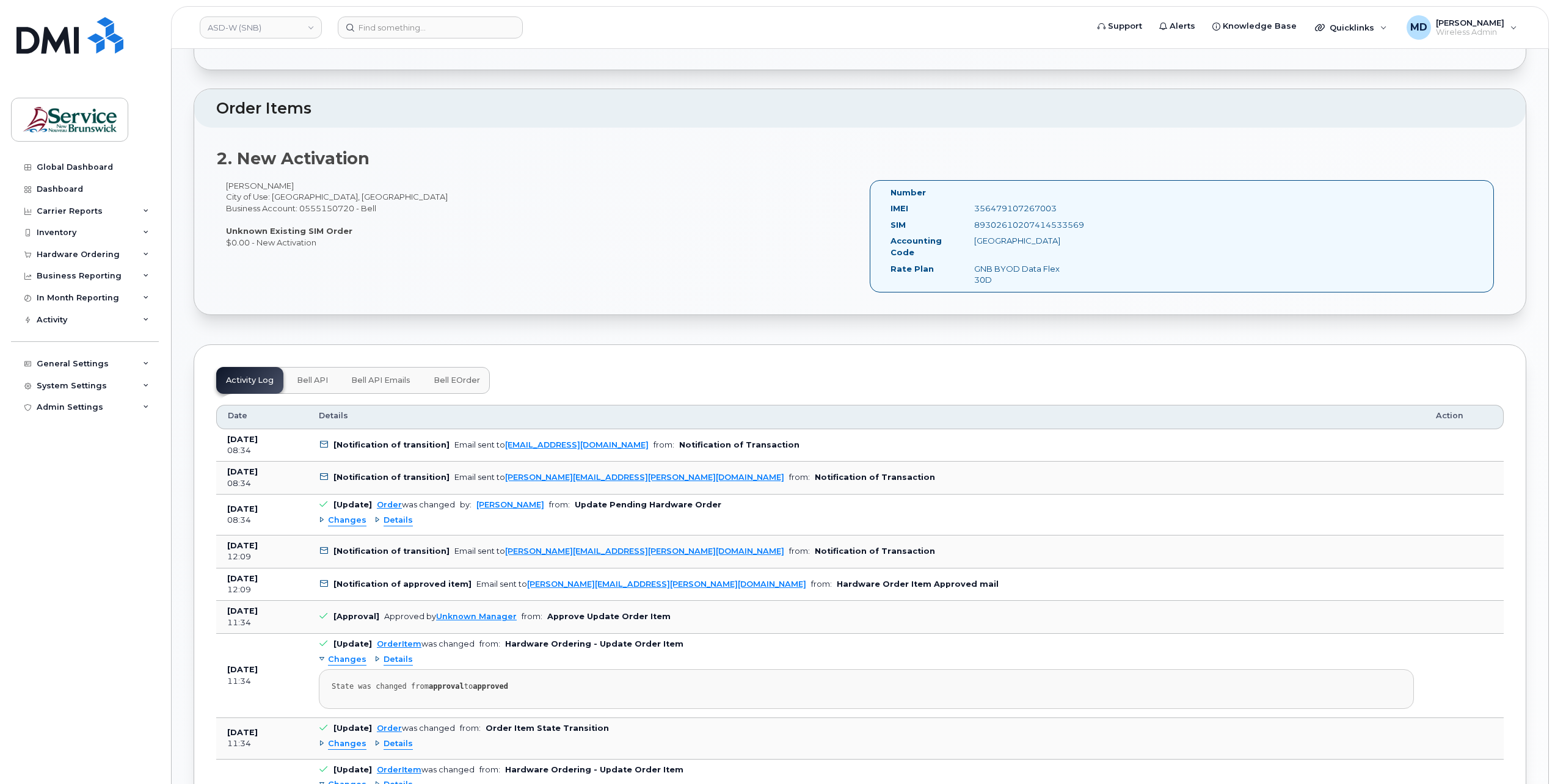
click at [460, 370] on button "Bell eOrder" at bounding box center [457, 380] width 66 height 27
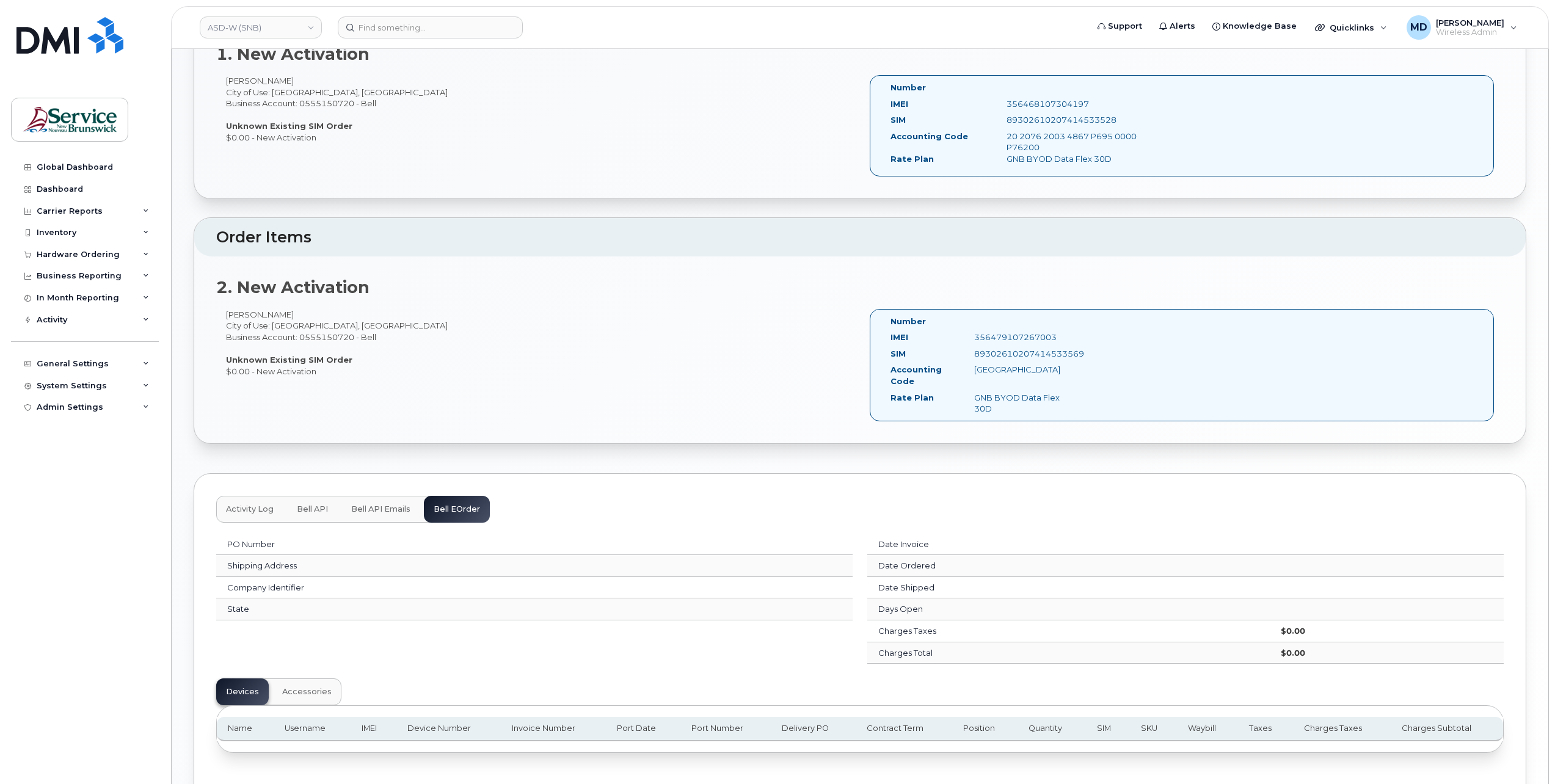
scroll to position [547, 0]
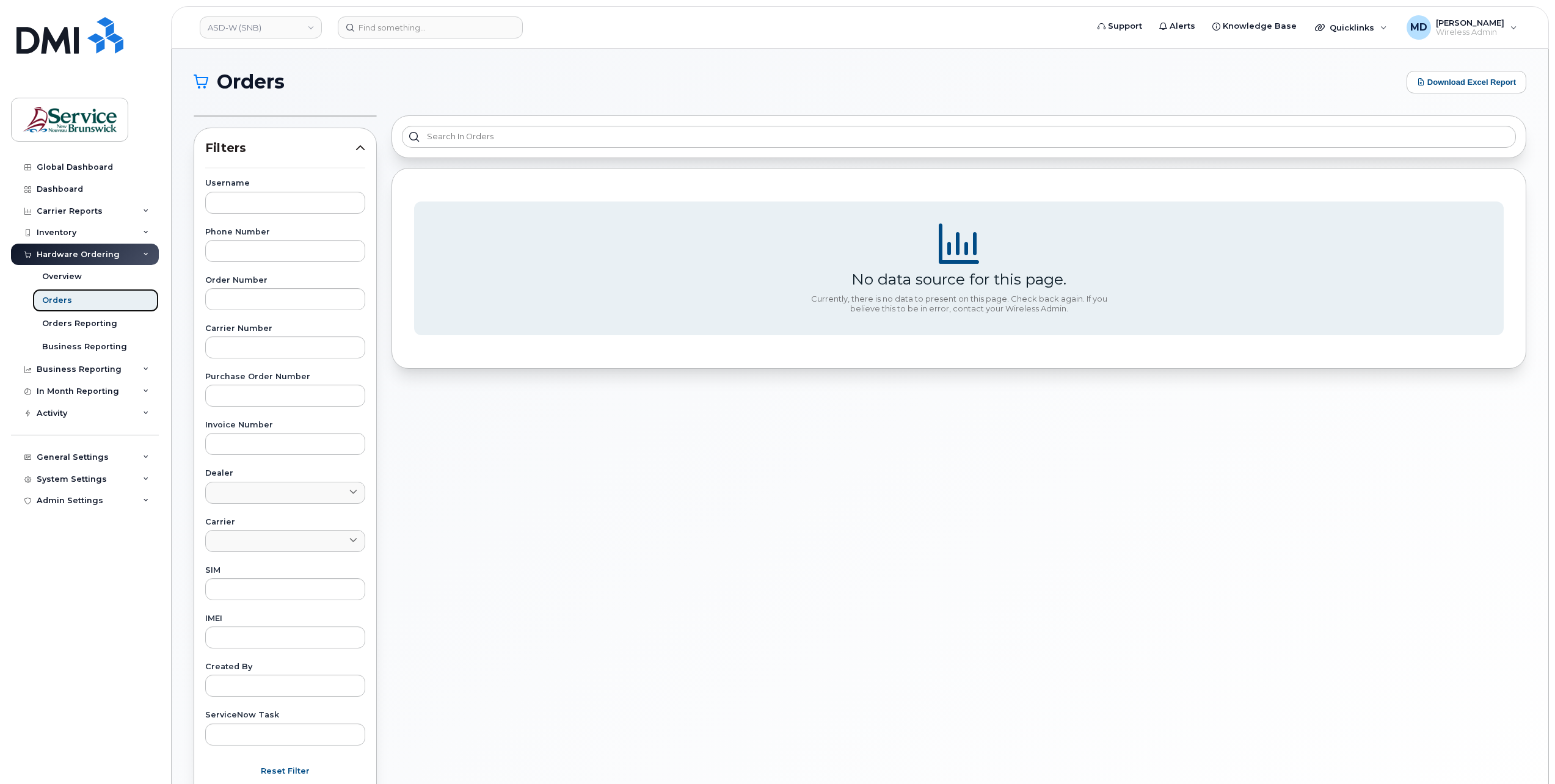
click at [86, 298] on link "Orders" at bounding box center [95, 300] width 126 height 24
click at [64, 302] on div "Orders" at bounding box center [57, 300] width 30 height 11
click at [302, 28] on link "ASD-W (SNB)" at bounding box center [261, 28] width 122 height 22
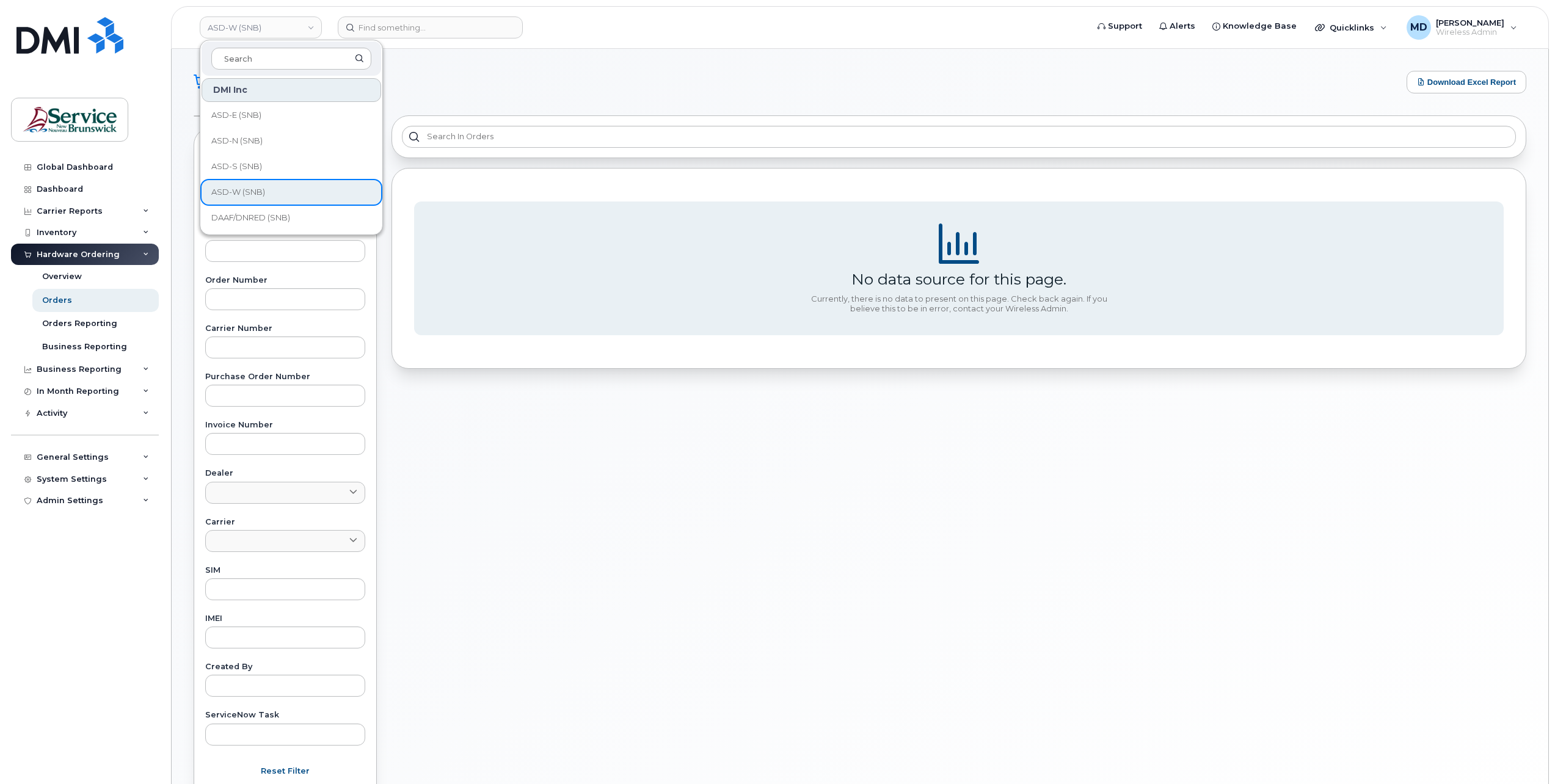
click at [511, 79] on h1 "Orders" at bounding box center [797, 81] width 1207 height 19
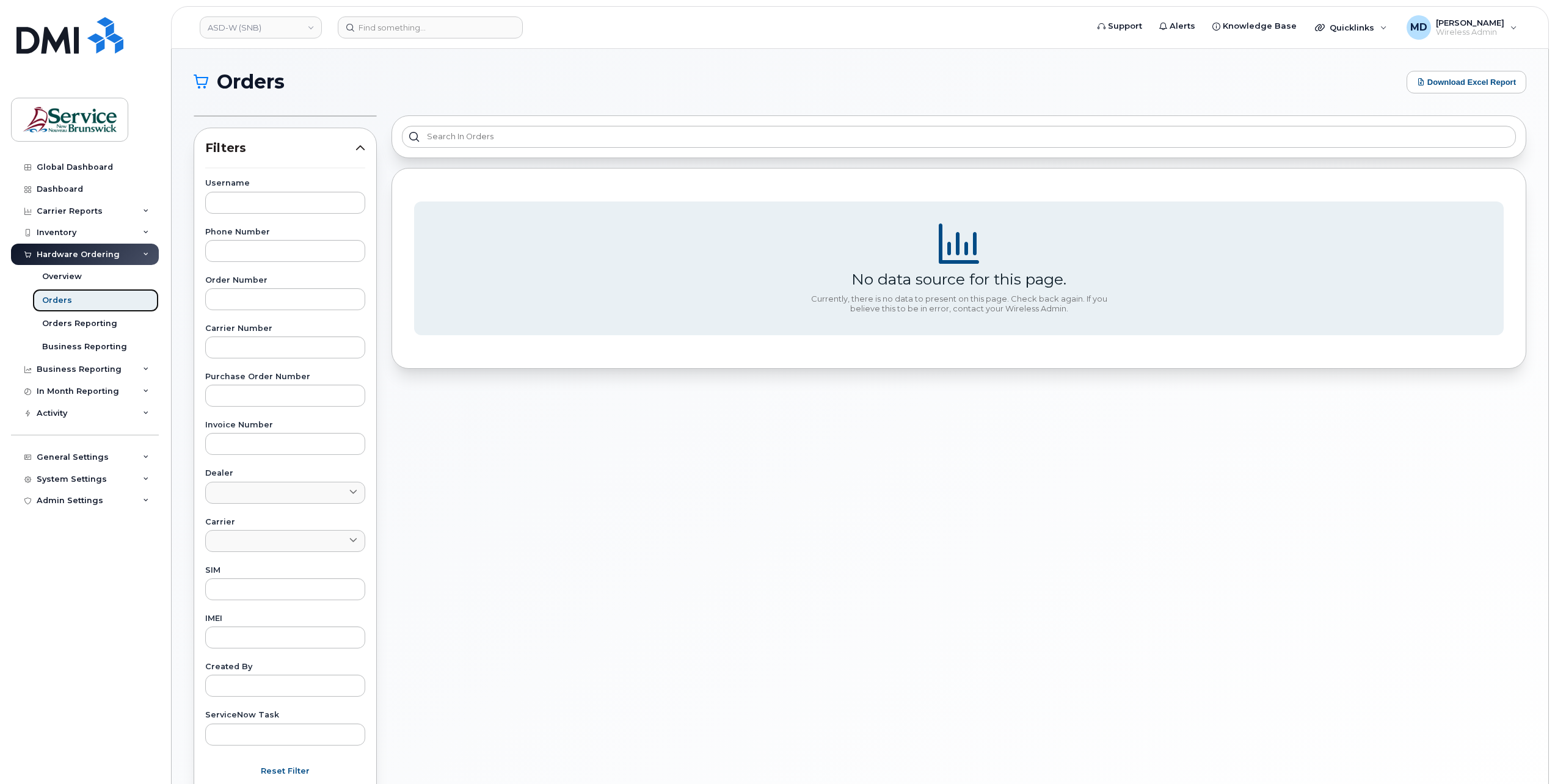
click at [57, 295] on div "Orders" at bounding box center [57, 300] width 30 height 11
drag, startPoint x: 468, startPoint y: 471, endPoint x: 473, endPoint y: 476, distance: 7.1
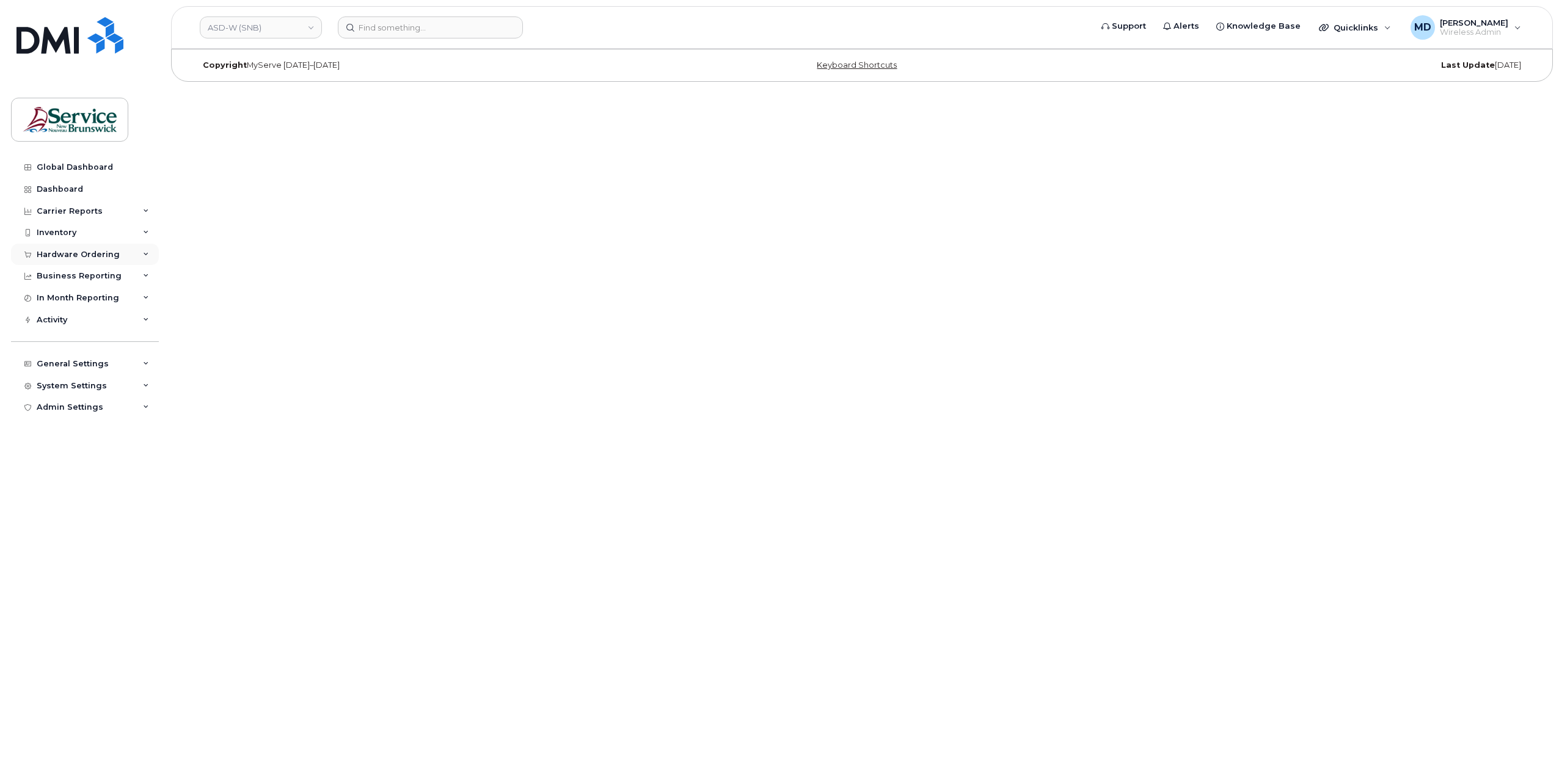
click at [91, 255] on div "Hardware Ordering" at bounding box center [79, 255] width 83 height 10
click at [64, 304] on div "Orders" at bounding box center [57, 300] width 30 height 11
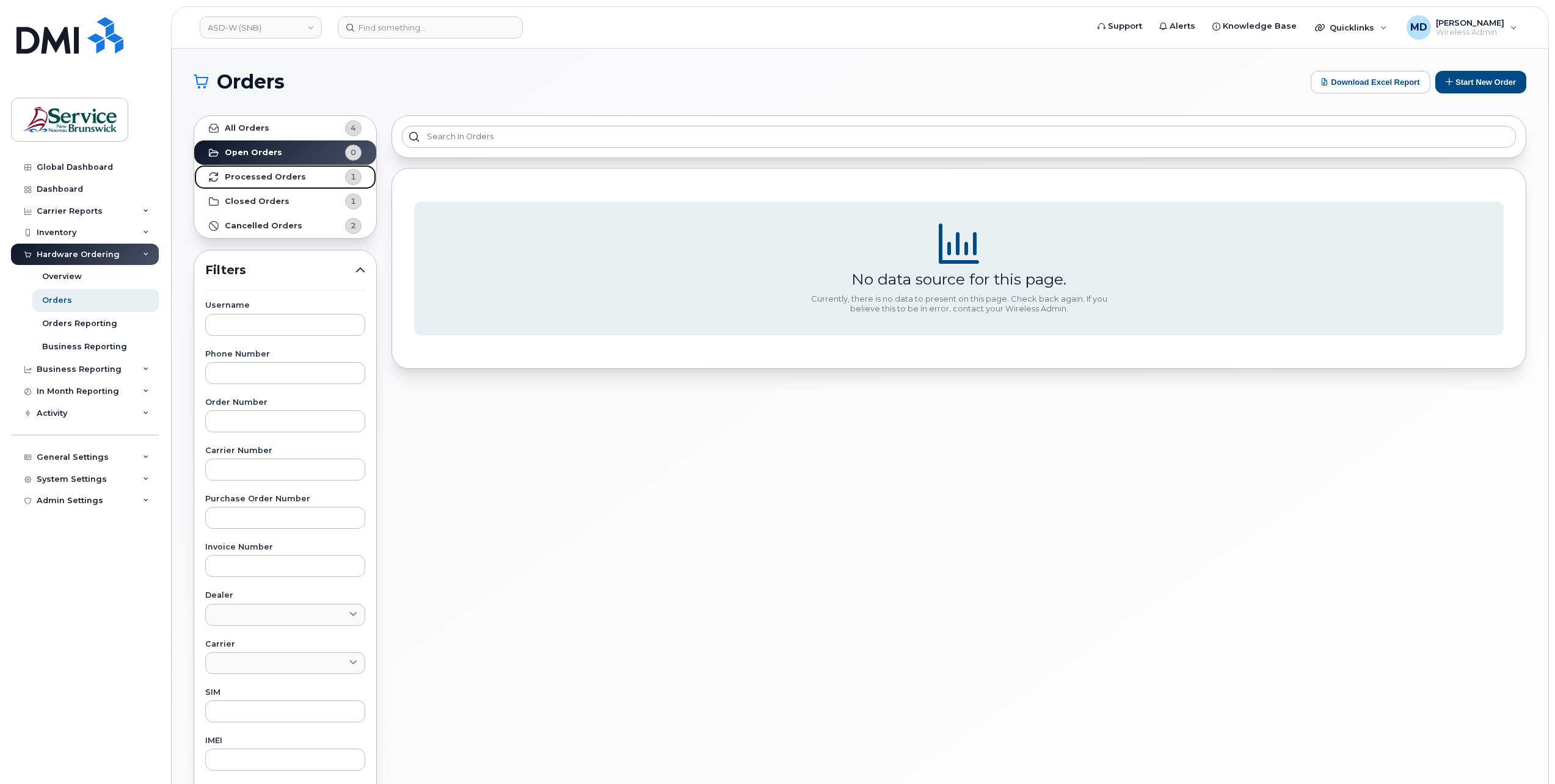
click at [266, 177] on strong "Processed Orders" at bounding box center [265, 177] width 81 height 10
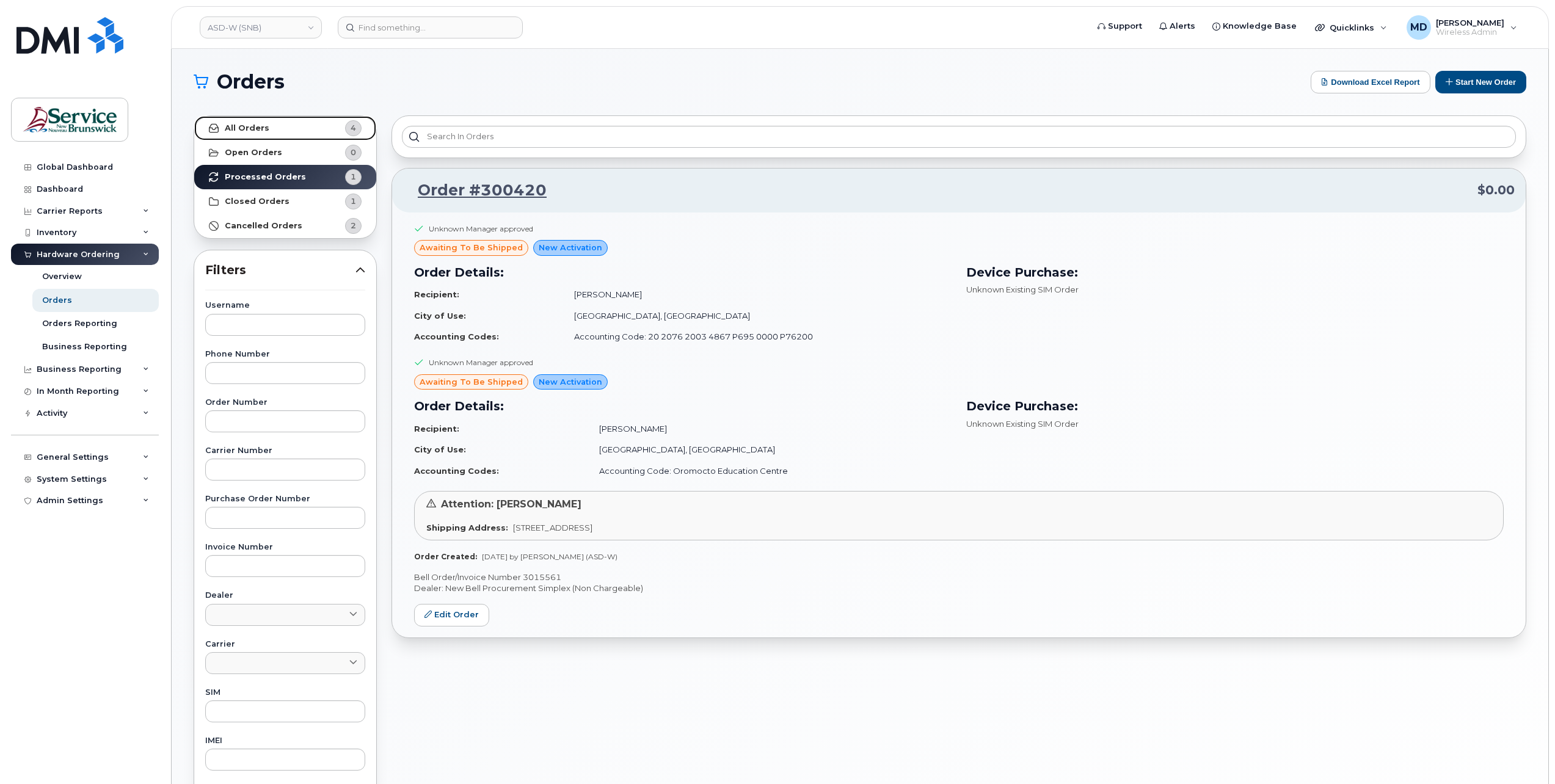
click at [256, 127] on strong "All Orders" at bounding box center [247, 128] width 44 height 10
